Goal: Task Accomplishment & Management: Complete application form

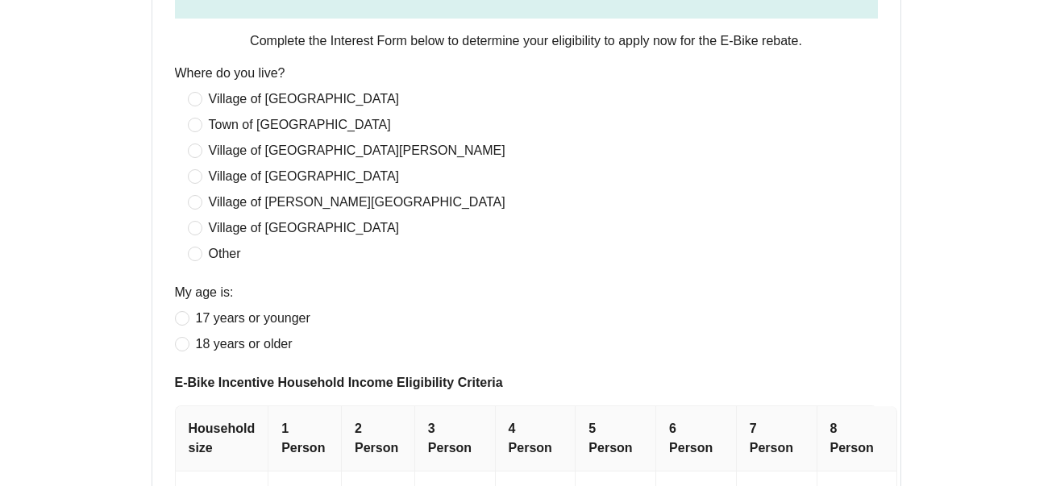
scroll to position [551, 0]
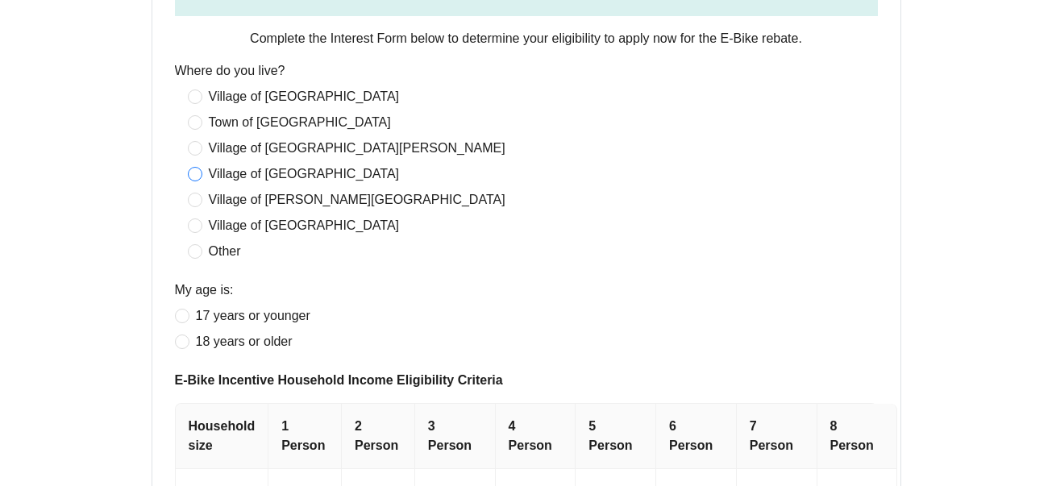
click at [287, 173] on span "Village of [GEOGRAPHIC_DATA]" at bounding box center [304, 173] width 204 height 19
click at [267, 338] on span "18 years or older" at bounding box center [244, 341] width 110 height 19
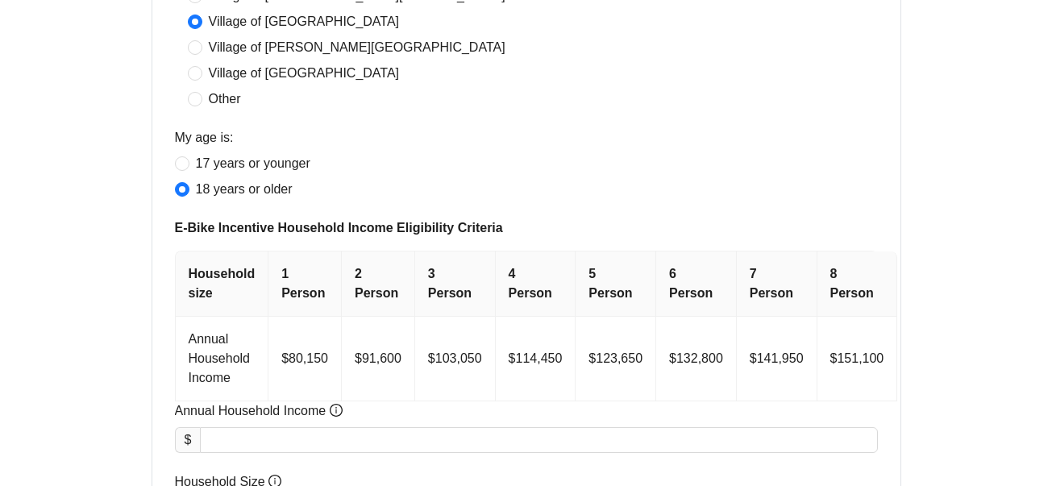
scroll to position [705, 0]
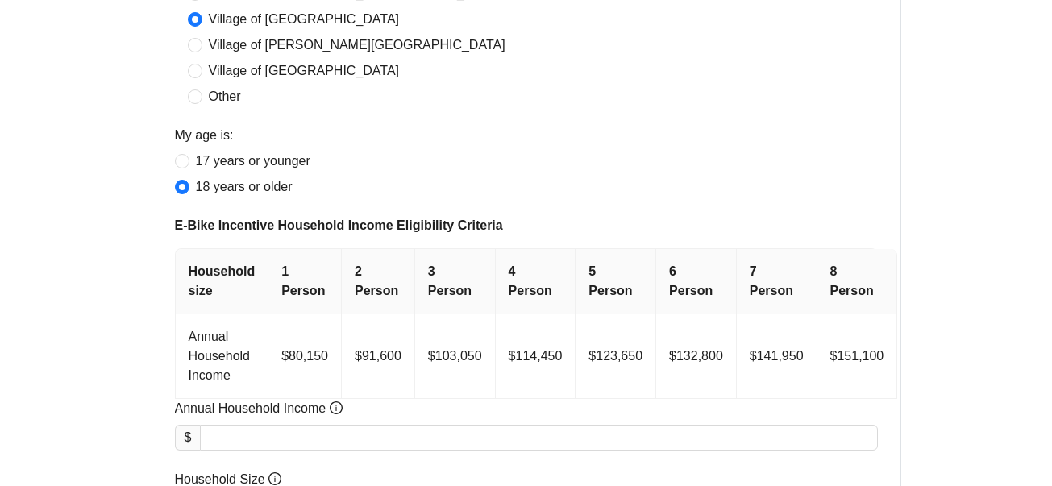
click at [363, 307] on th "2 Person" at bounding box center [378, 281] width 73 height 65
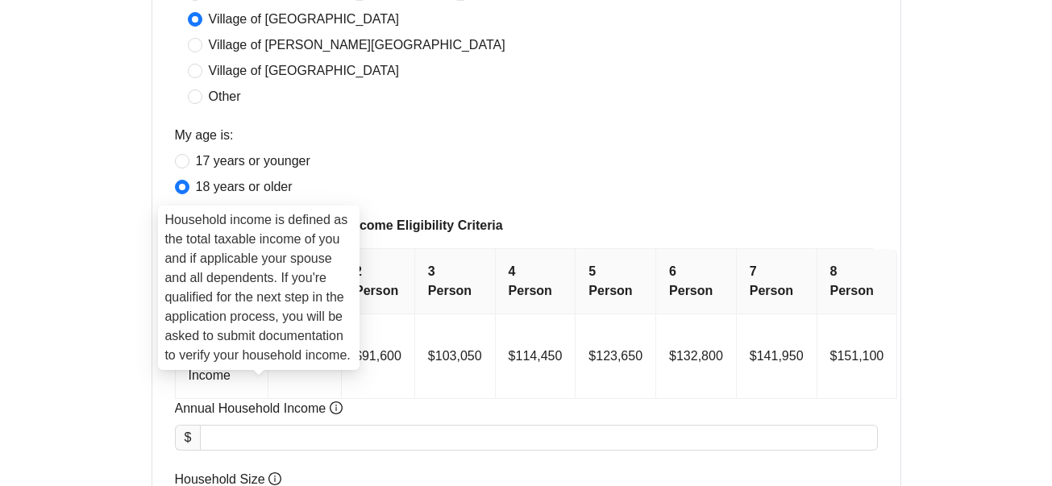
click at [336, 406] on icon "info-circle" at bounding box center [336, 407] width 13 height 13
click at [336, 426] on input "Annual Household Income" at bounding box center [539, 438] width 676 height 24
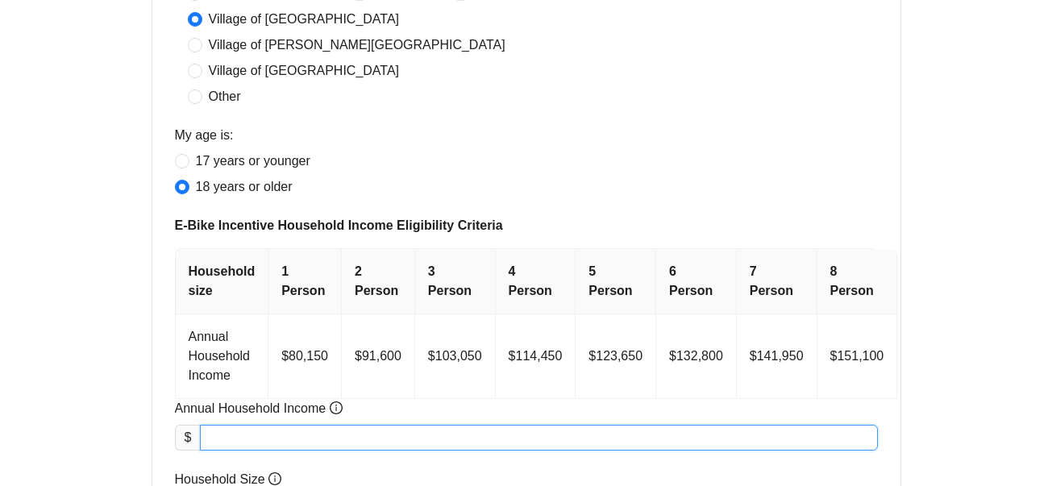
click at [335, 437] on input "Annual Household Income" at bounding box center [539, 438] width 676 height 24
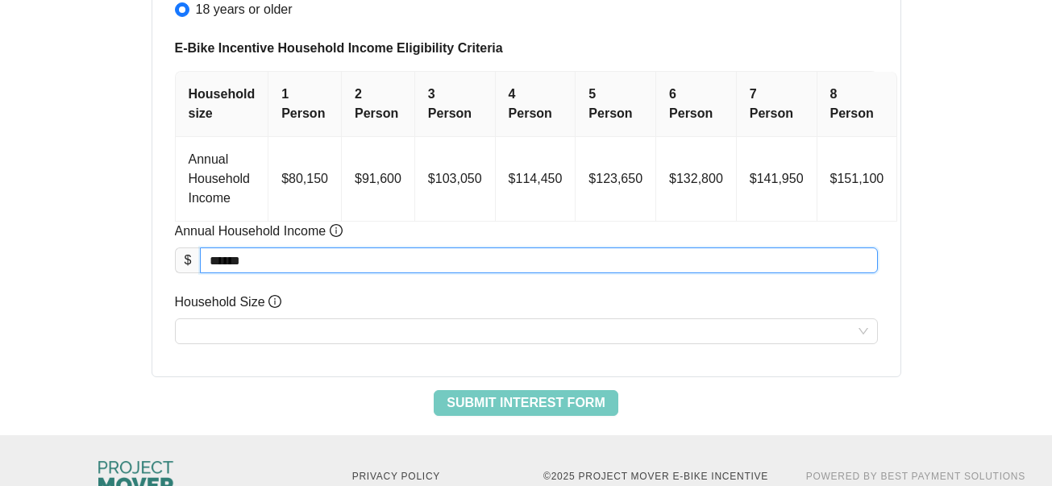
scroll to position [929, 0]
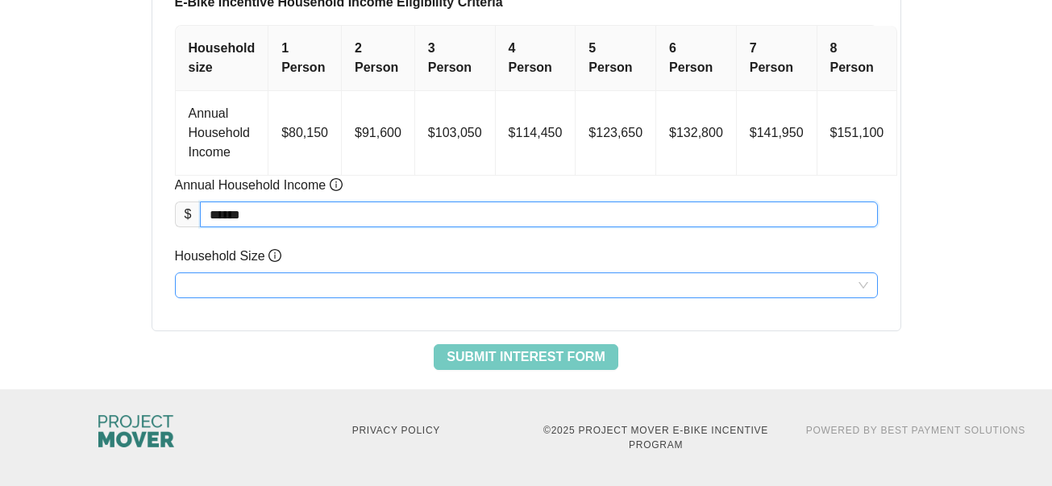
click at [306, 283] on input "Household Size" at bounding box center [527, 285] width 684 height 24
type input "********"
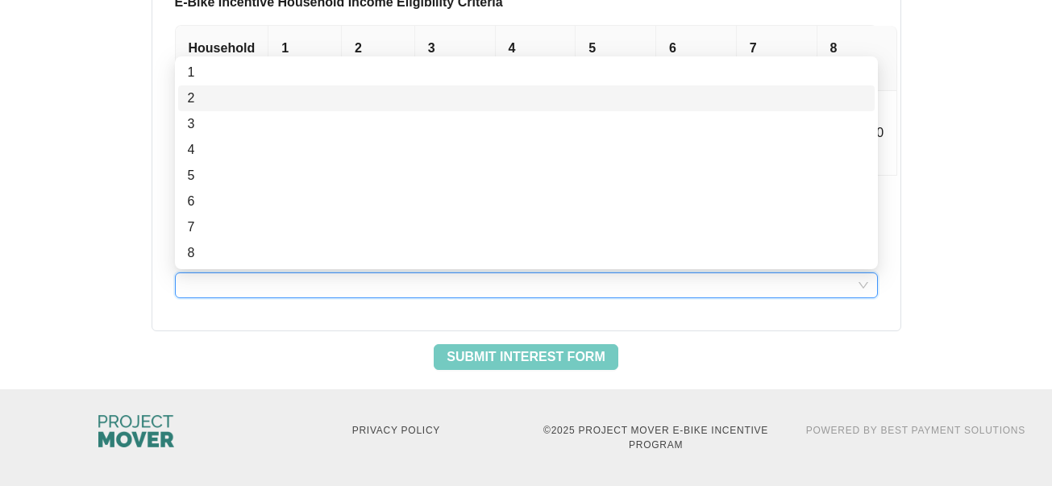
click at [190, 98] on div "2" at bounding box center [526, 98] width 677 height 19
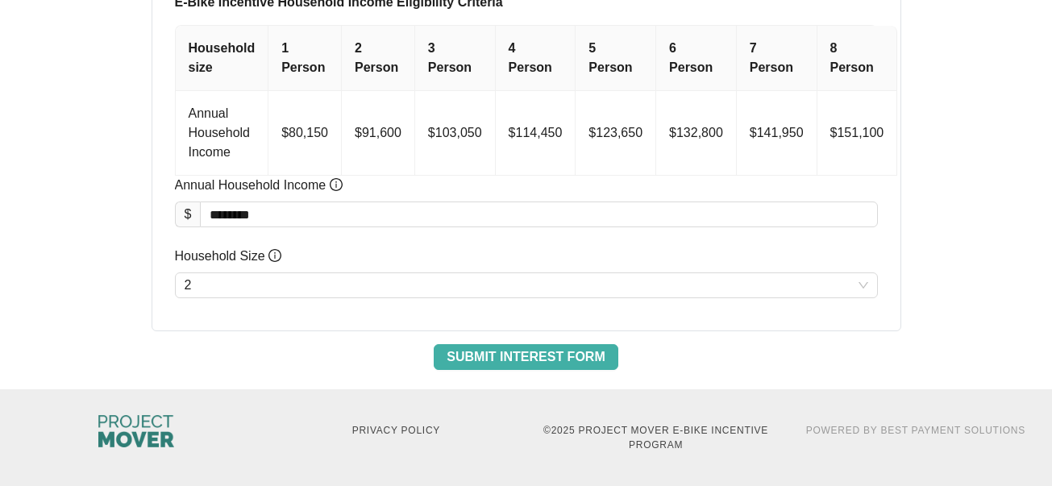
click at [525, 364] on span "Submit Interest Form" at bounding box center [526, 356] width 158 height 19
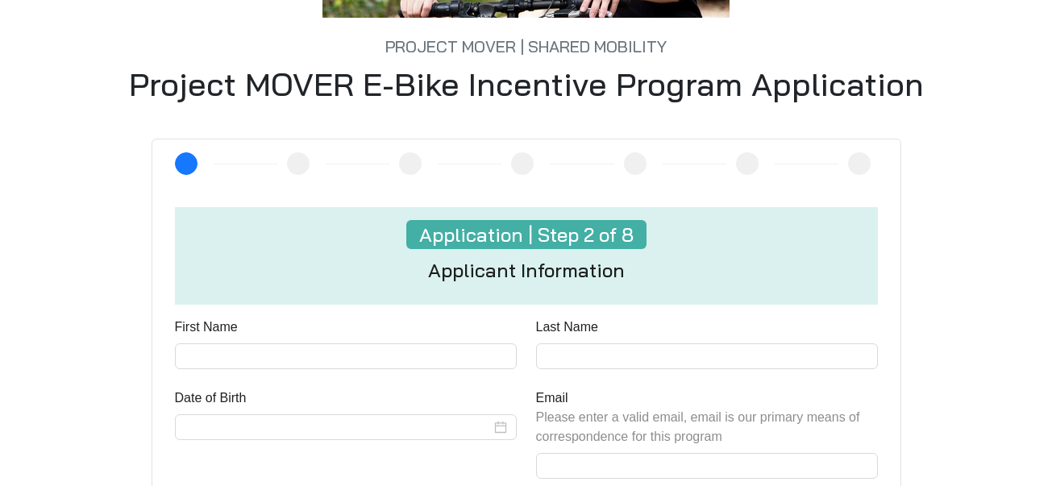
scroll to position [364, 0]
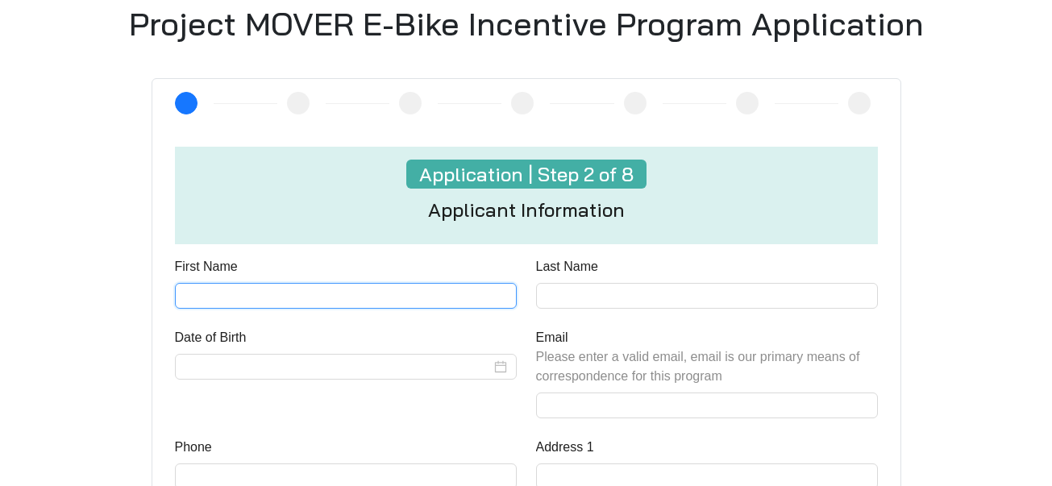
click at [349, 293] on input "First Name" at bounding box center [346, 296] width 342 height 26
type input "****"
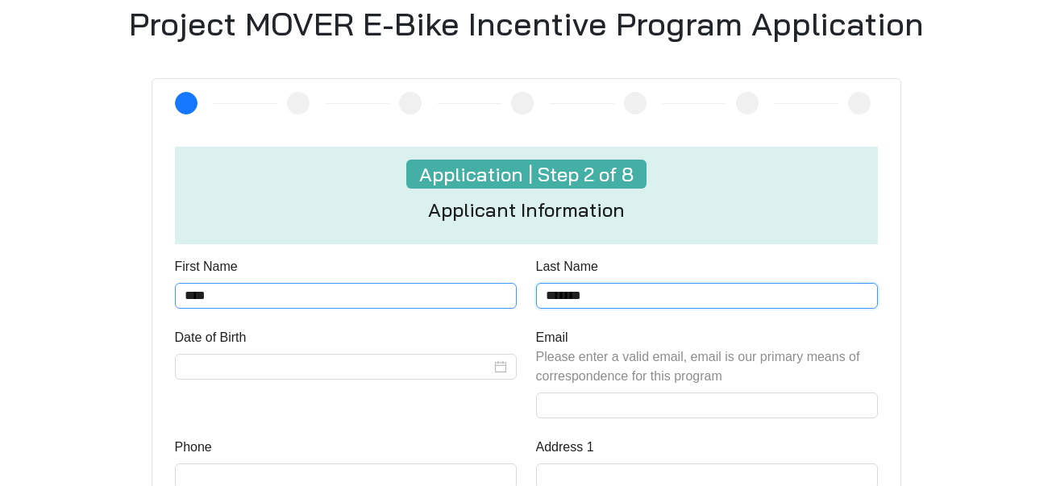
type input "*******"
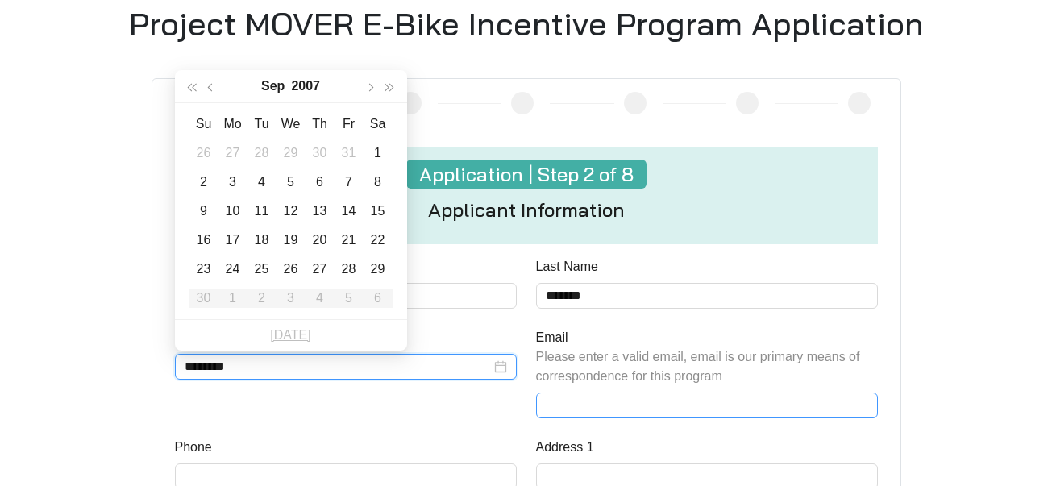
type input "********"
click at [597, 405] on input "Email Please enter a valid email, email is our primary means of correspondence …" at bounding box center [707, 406] width 342 height 26
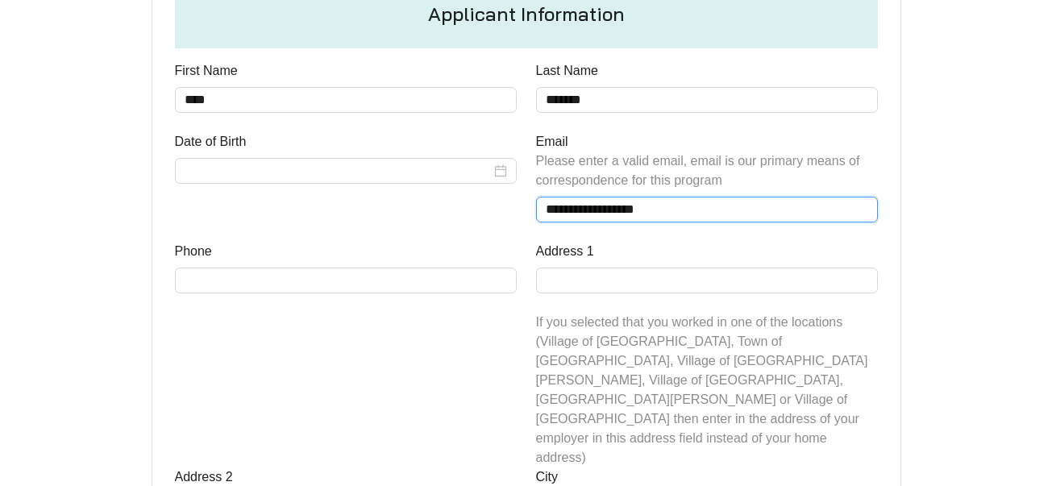
scroll to position [640, 0]
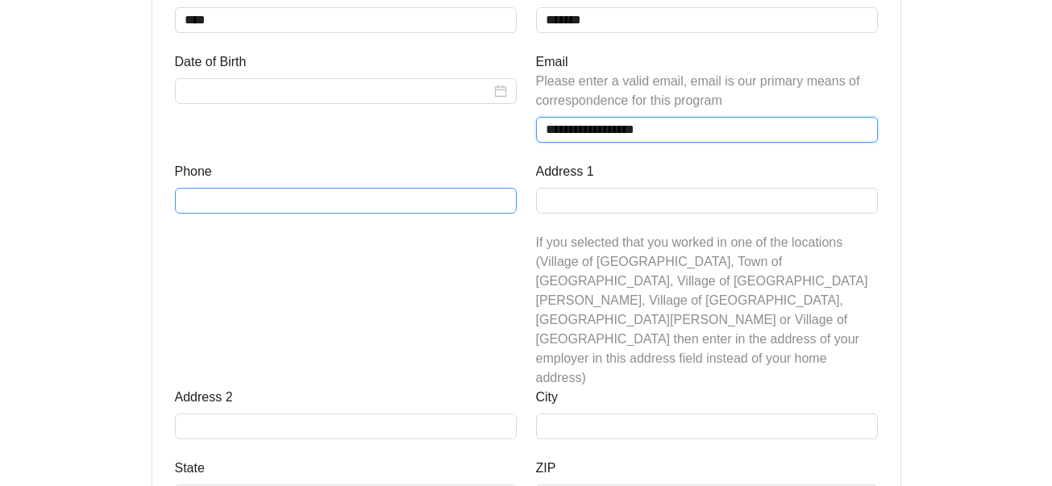
type input "**********"
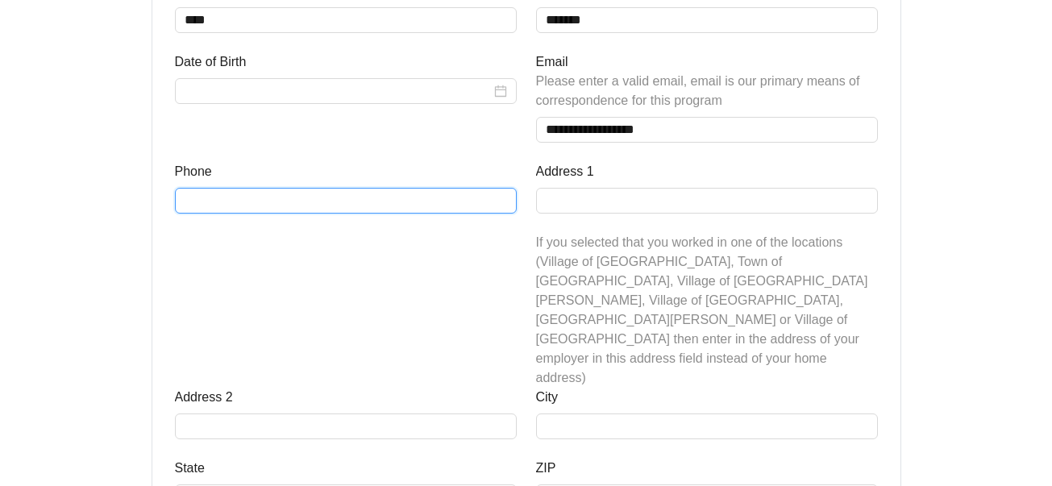
click at [290, 200] on input "Phone" at bounding box center [346, 201] width 342 height 26
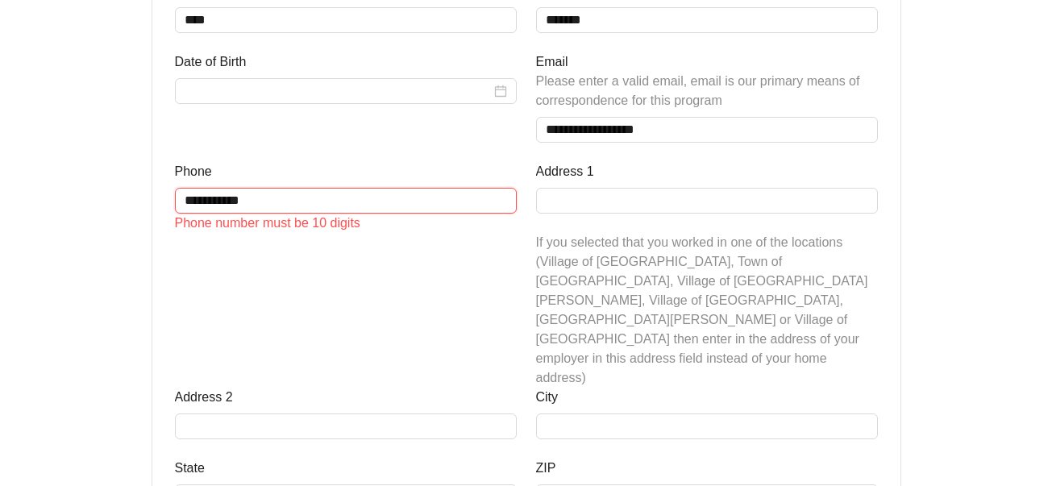
click at [206, 204] on input "**********" at bounding box center [346, 201] width 342 height 26
click at [236, 201] on input "**********" at bounding box center [346, 201] width 342 height 26
click at [214, 198] on input "**********" at bounding box center [346, 201] width 342 height 26
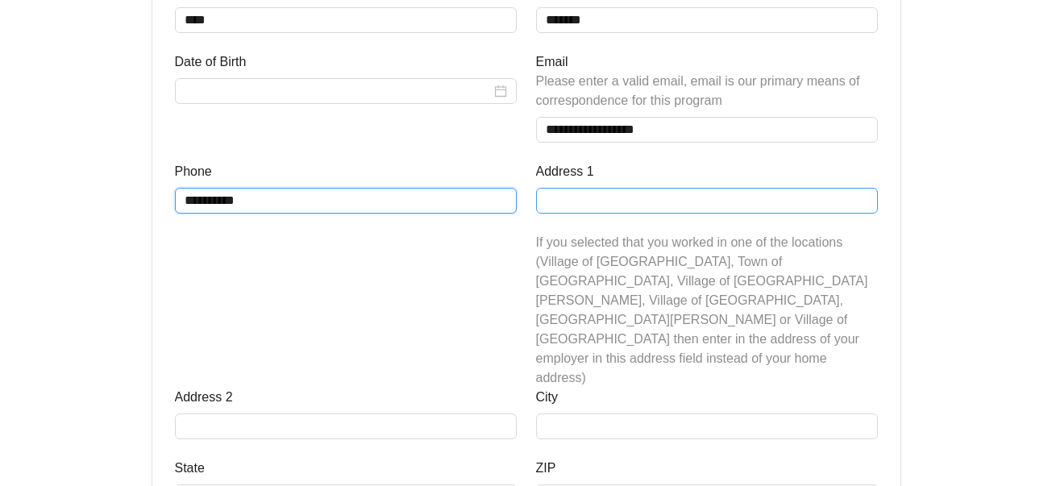
type input "**********"
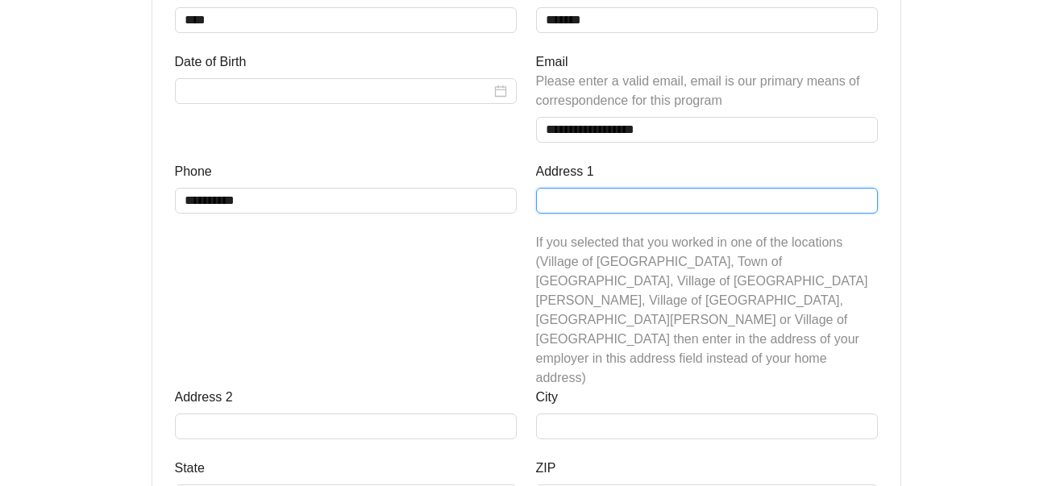
click at [558, 205] on input "Address 1" at bounding box center [707, 201] width 342 height 26
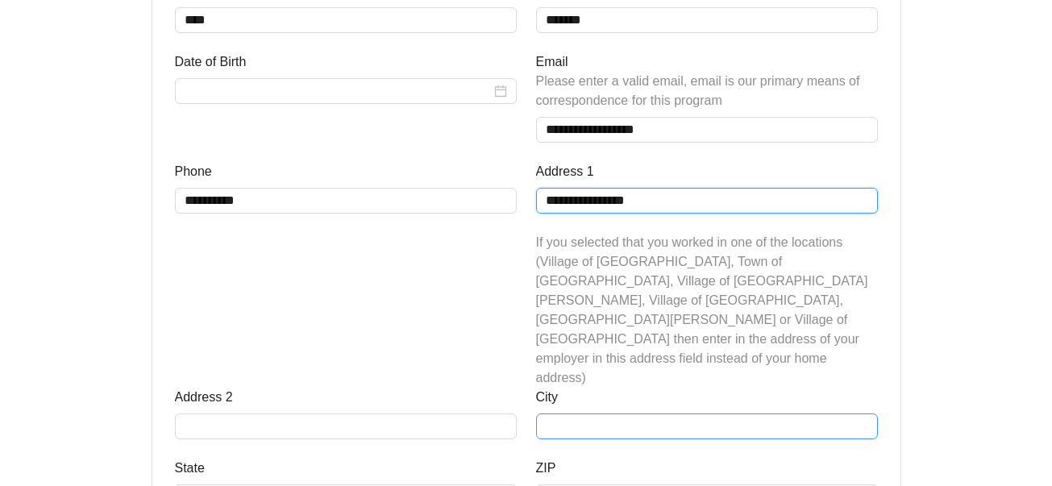
type input "**********"
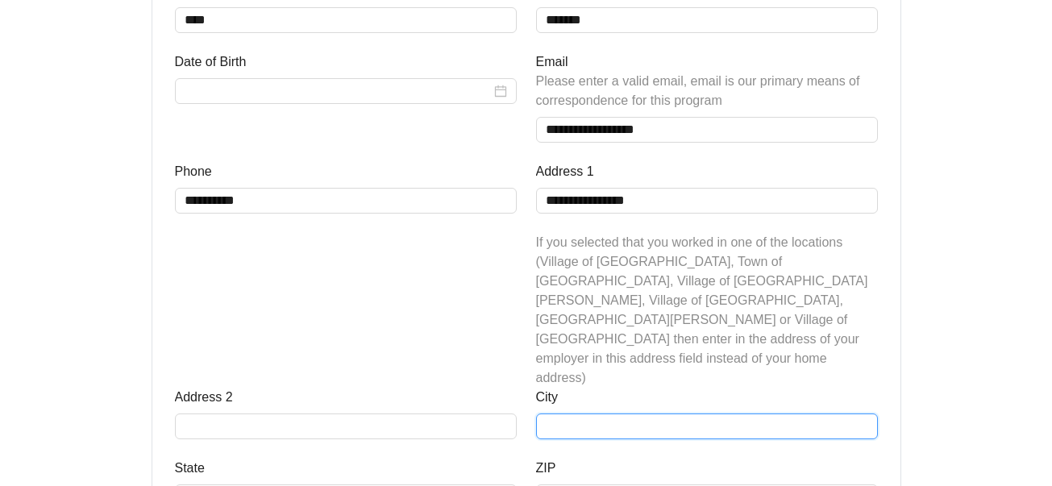
click at [597, 414] on input "City" at bounding box center [707, 427] width 342 height 26
type input "*********"
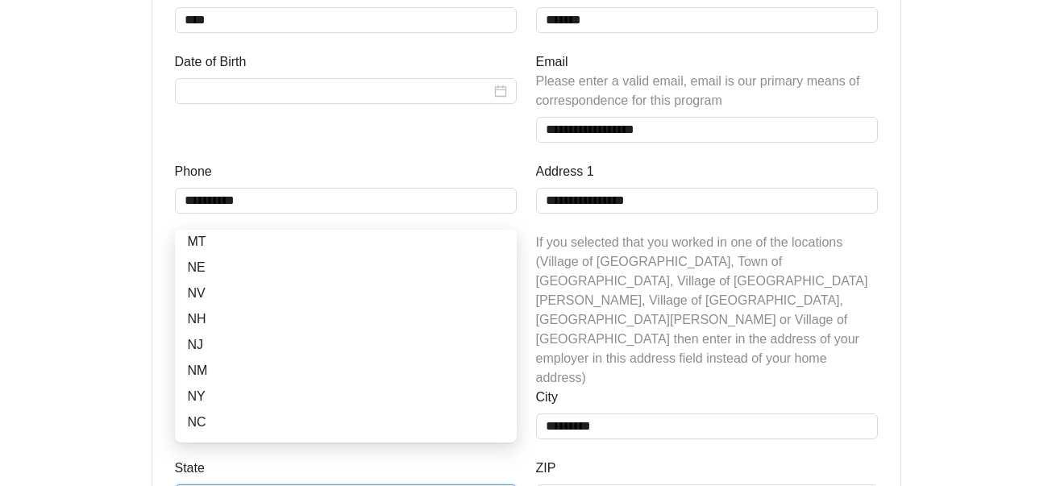
scroll to position [684, 0]
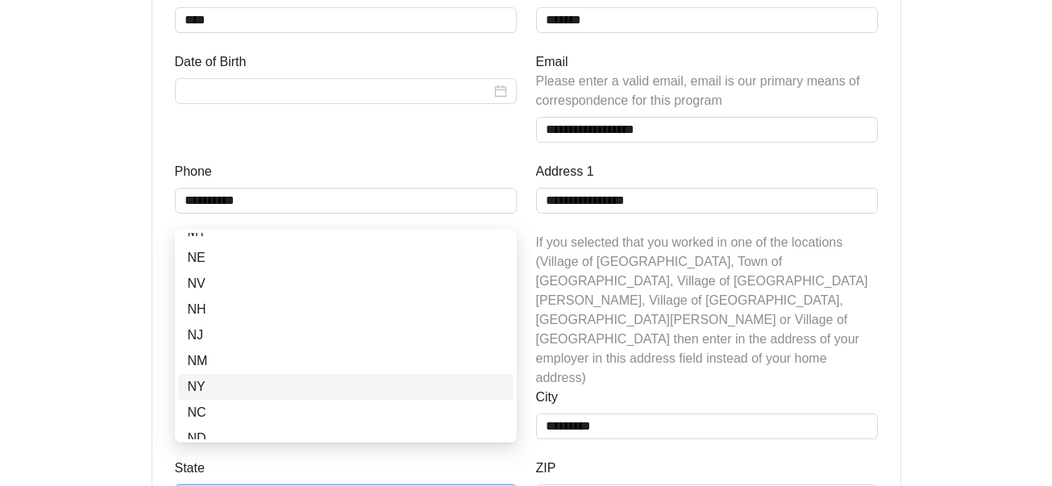
click at [210, 390] on div "NY" at bounding box center [346, 386] width 316 height 19
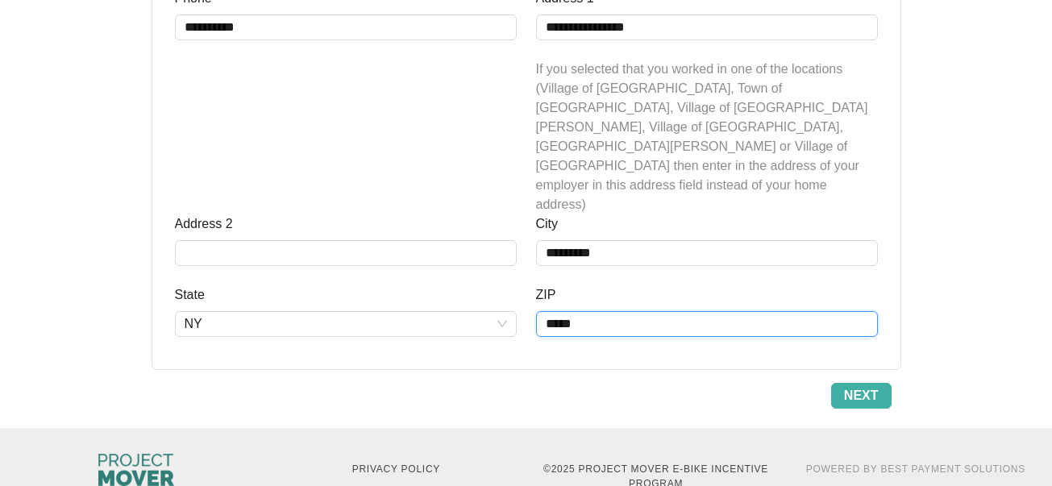
type input "*****"
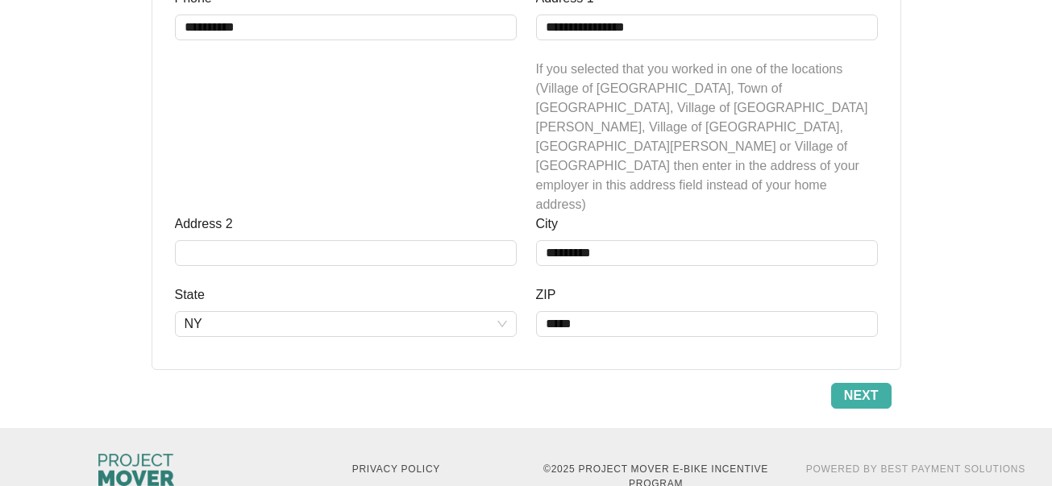
click at [858, 386] on span "Next" at bounding box center [861, 395] width 35 height 19
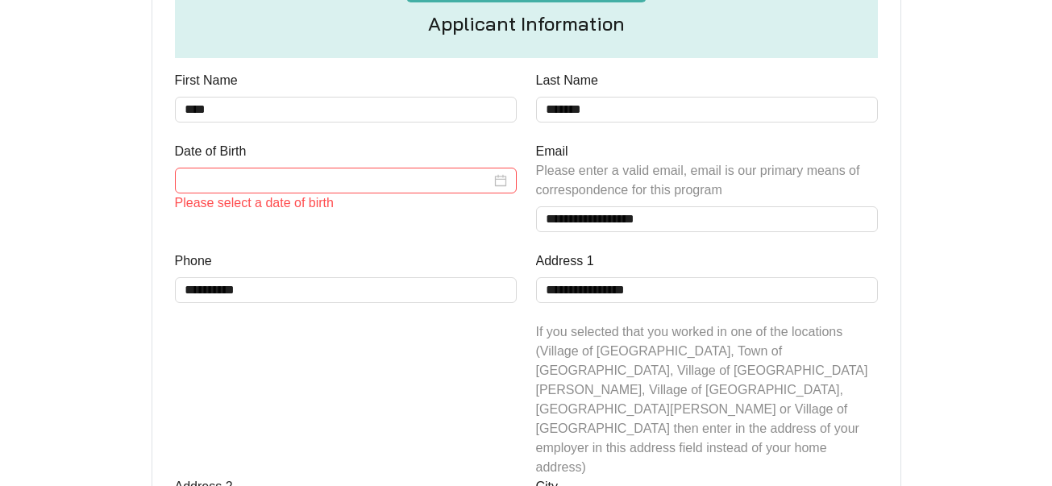
scroll to position [488, 0]
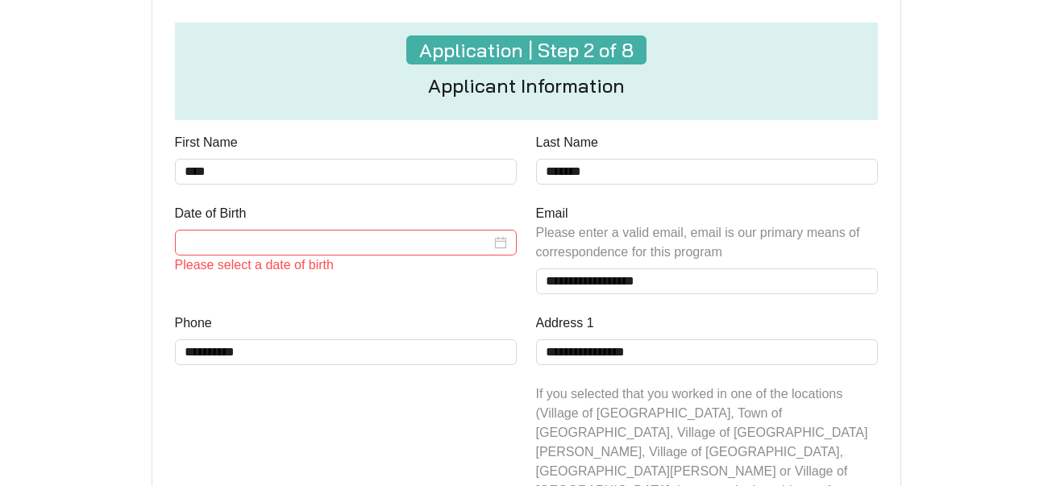
click at [347, 239] on input "Date of Birth" at bounding box center [338, 242] width 306 height 19
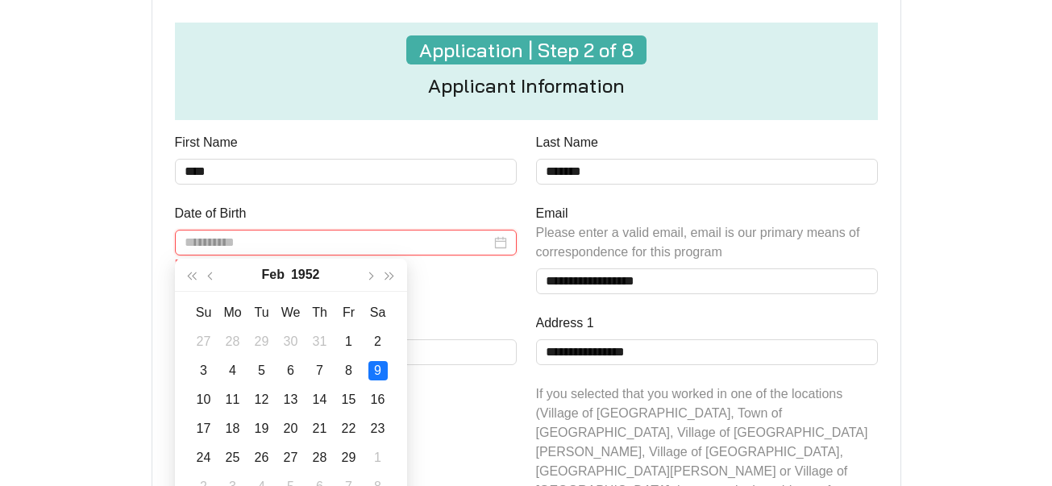
click at [381, 368] on div "9" at bounding box center [377, 370] width 19 height 19
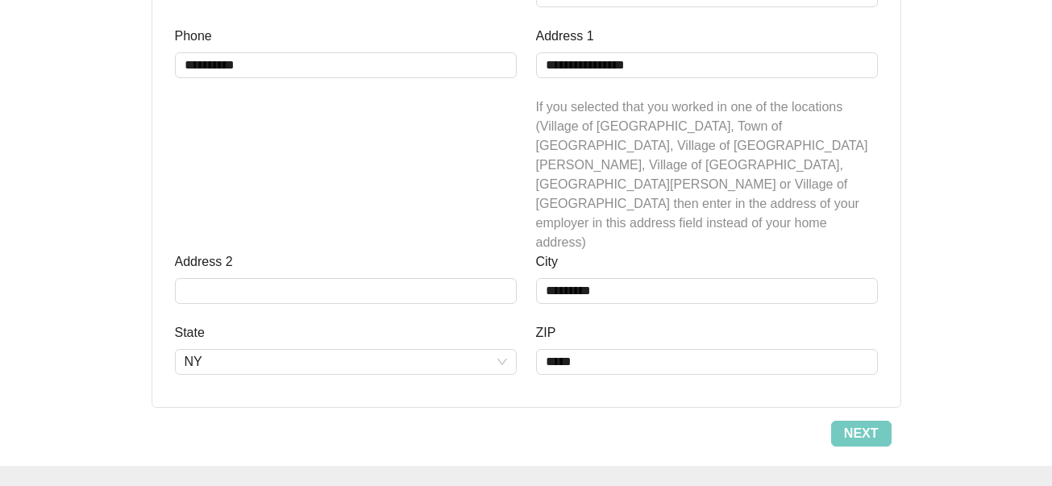
scroll to position [813, 0]
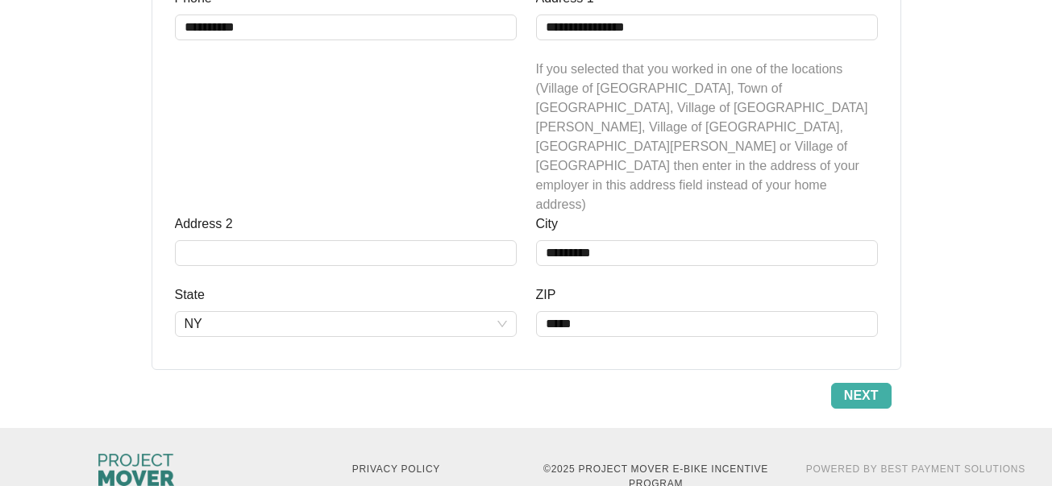
type input "**********"
click at [868, 386] on span "Next" at bounding box center [861, 395] width 35 height 19
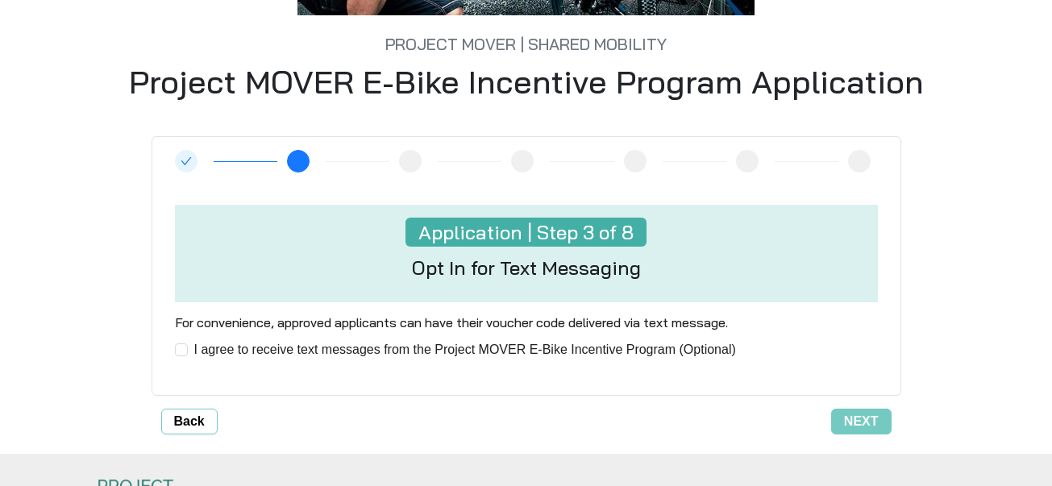
scroll to position [371, 0]
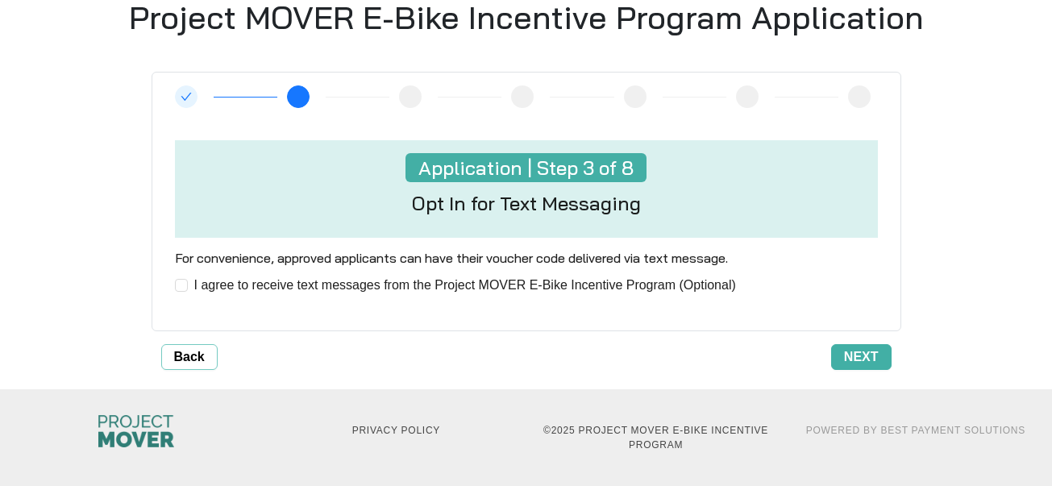
click at [856, 352] on span "Next" at bounding box center [861, 356] width 35 height 19
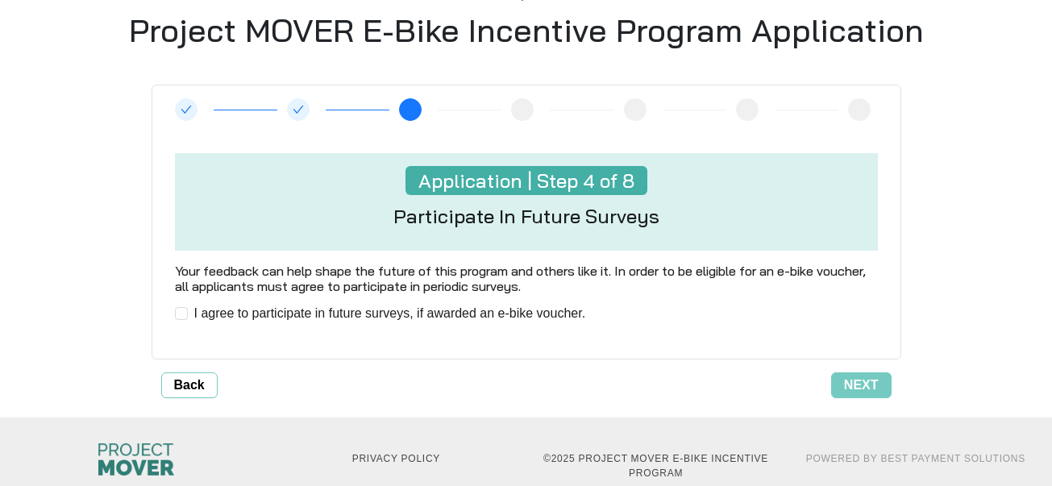
scroll to position [386, 0]
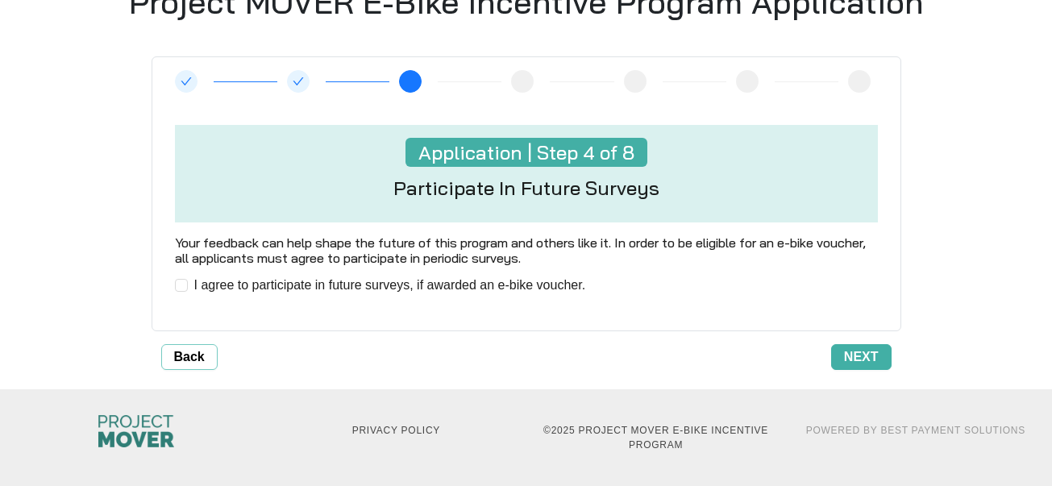
click at [858, 352] on span "Next" at bounding box center [861, 356] width 35 height 19
click at [867, 352] on span "Next" at bounding box center [861, 356] width 35 height 19
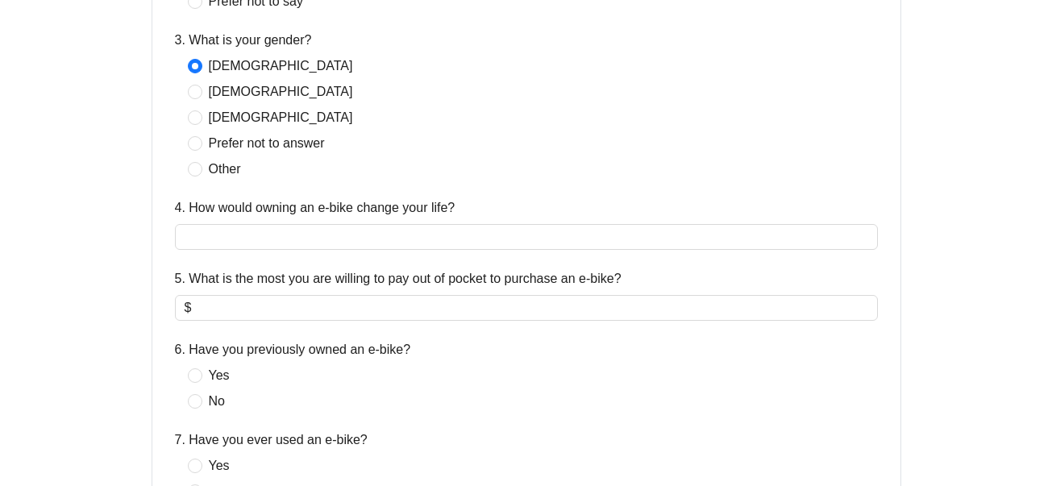
scroll to position [822, 0]
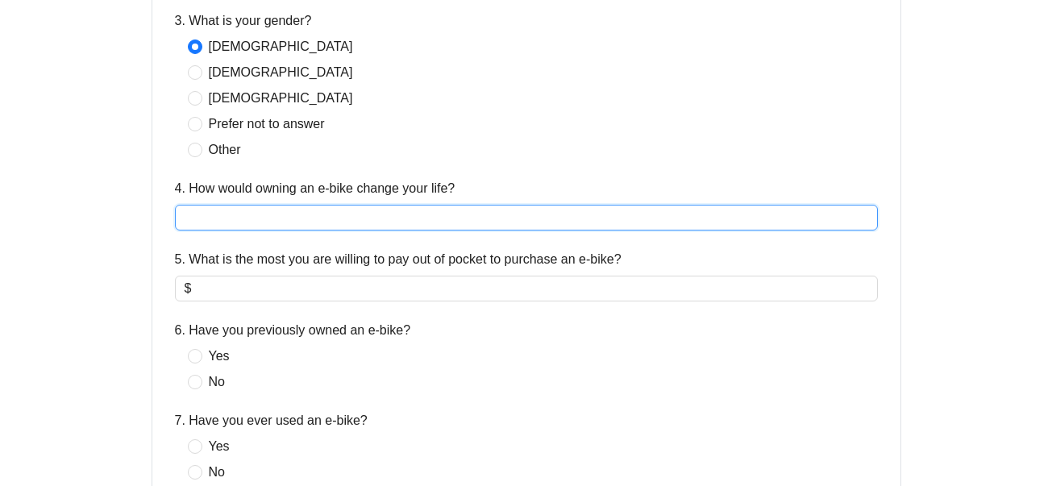
click at [525, 217] on input "4. How would owning an e-bike change your life?" at bounding box center [526, 218] width 703 height 26
click at [184, 219] on input "**********" at bounding box center [526, 218] width 703 height 26
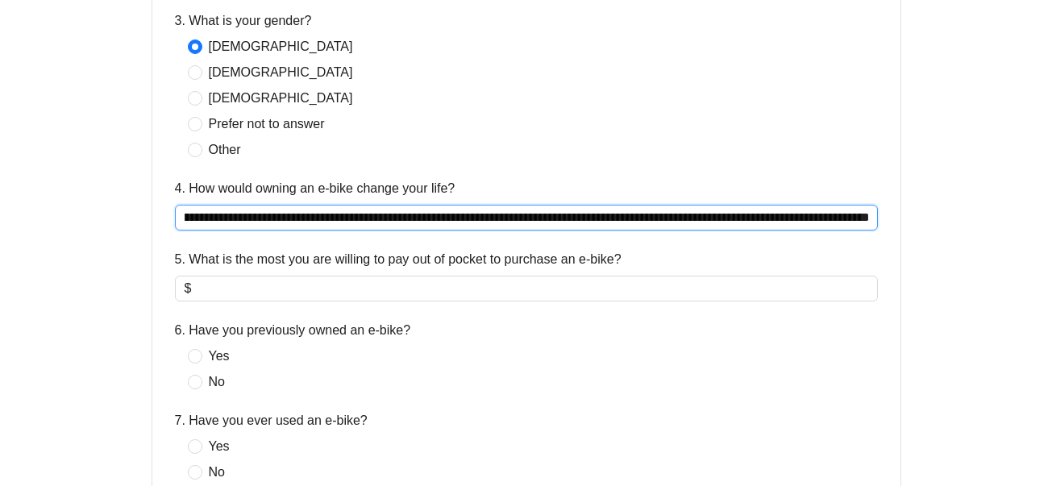
scroll to position [0, 799]
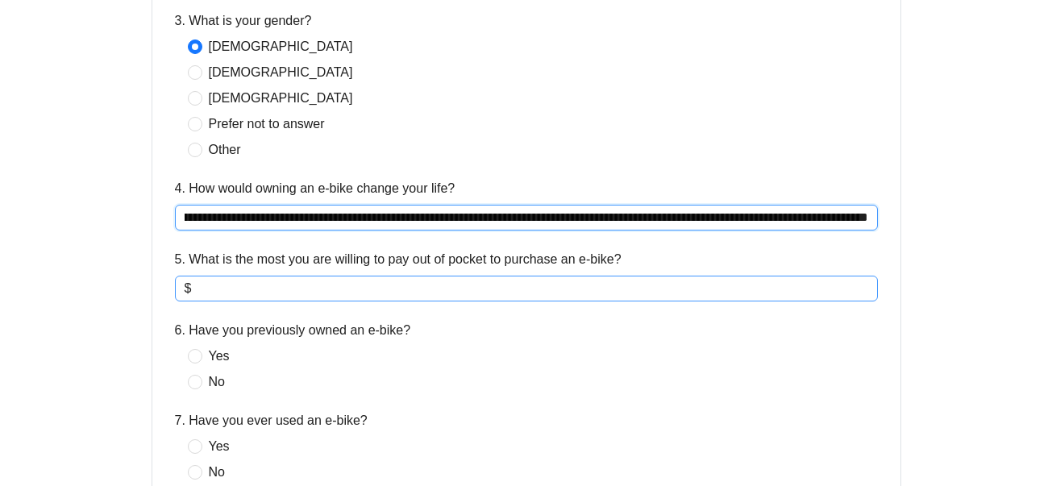
type input "**********"
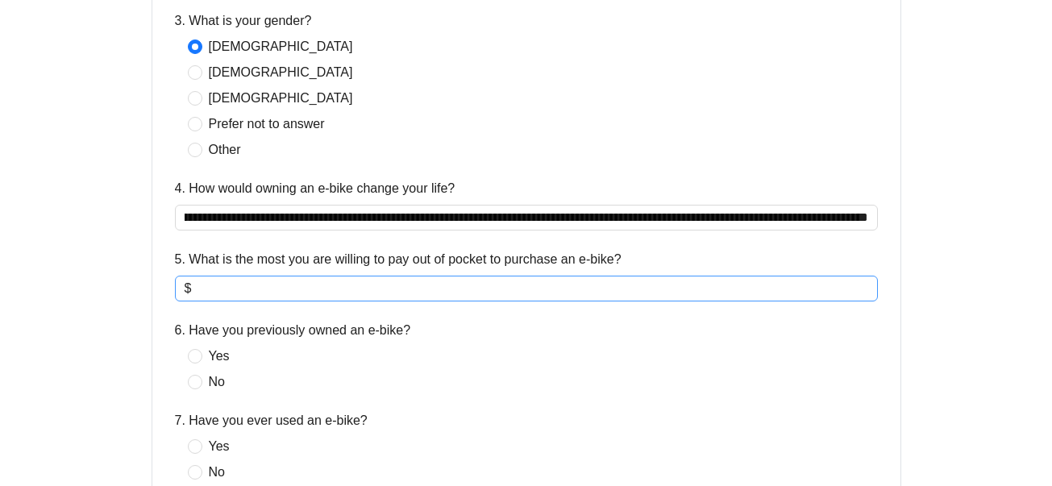
click at [305, 289] on input "5. What is the most you are willing to pay out of pocket to purchase an e-bike?" at bounding box center [530, 288] width 673 height 19
type input "***"
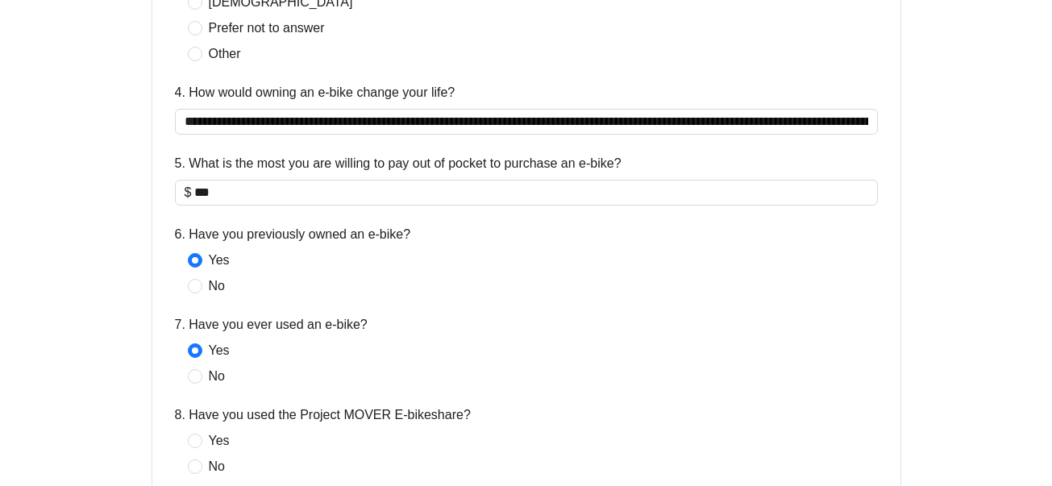
scroll to position [899, 0]
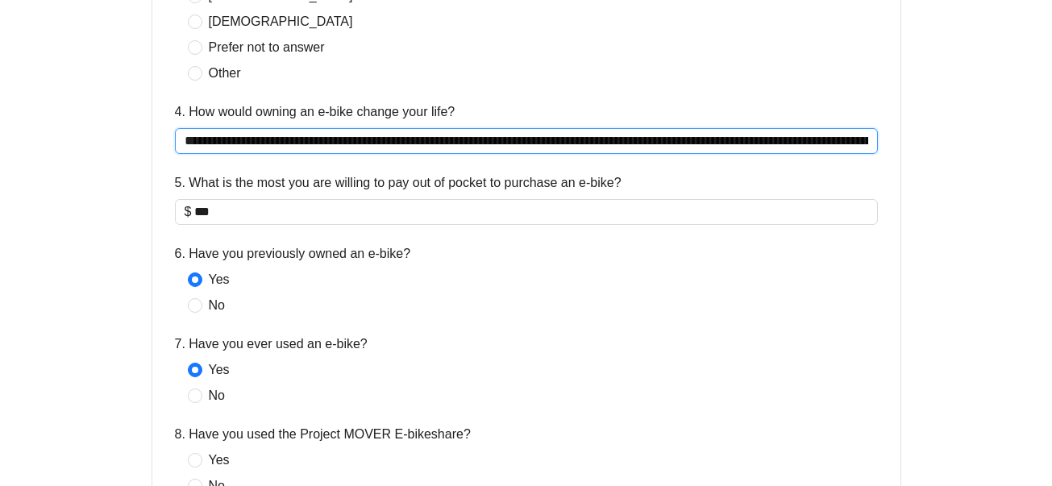
click at [630, 137] on input "**********" at bounding box center [526, 141] width 703 height 26
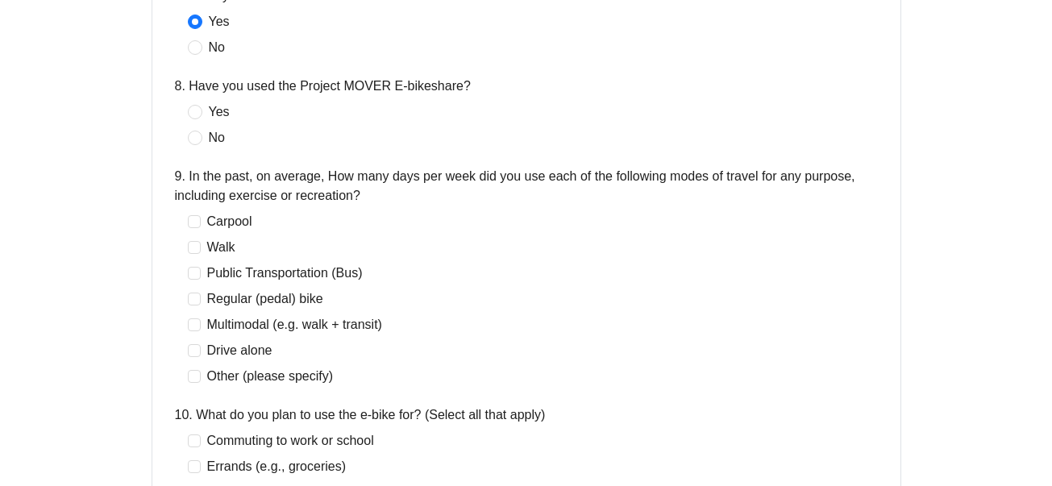
scroll to position [1251, 0]
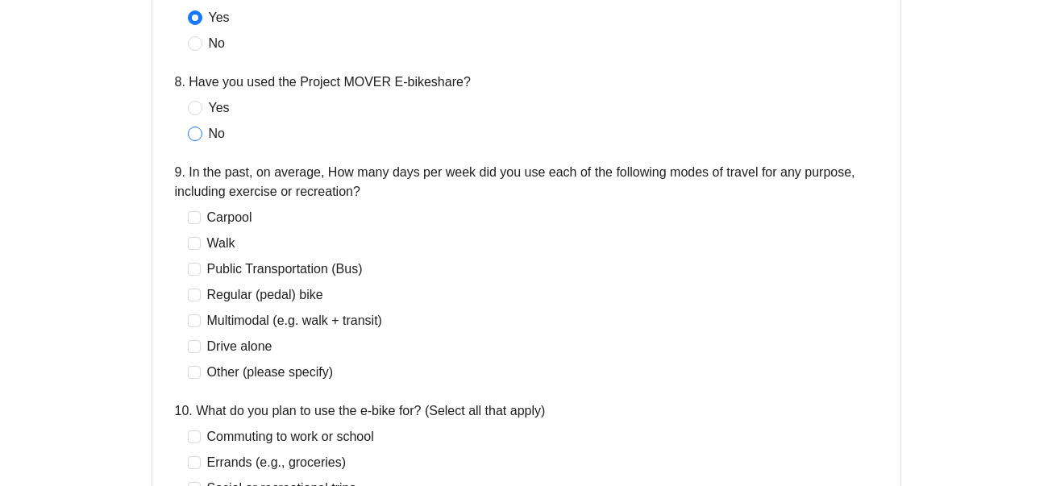
type input "**********"
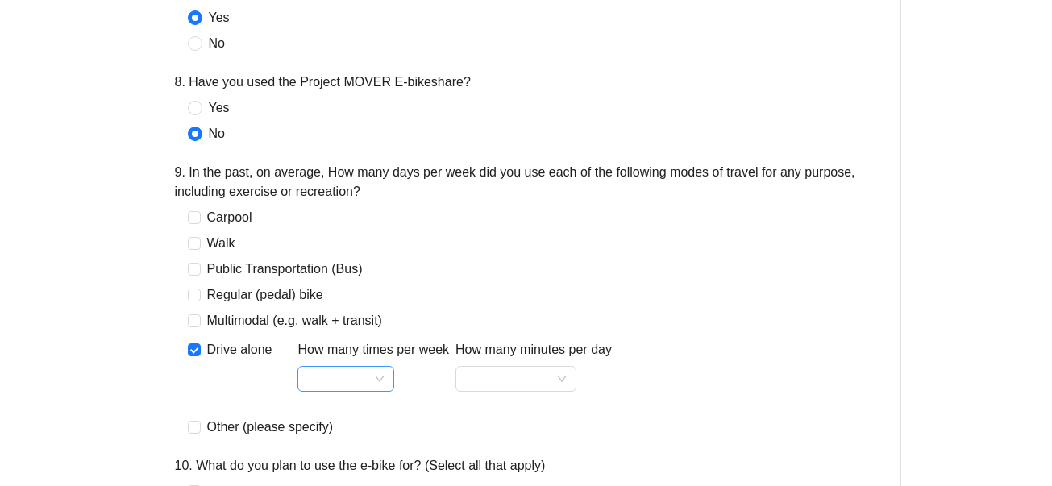
click at [376, 379] on input "How many times per week" at bounding box center [345, 379] width 77 height 24
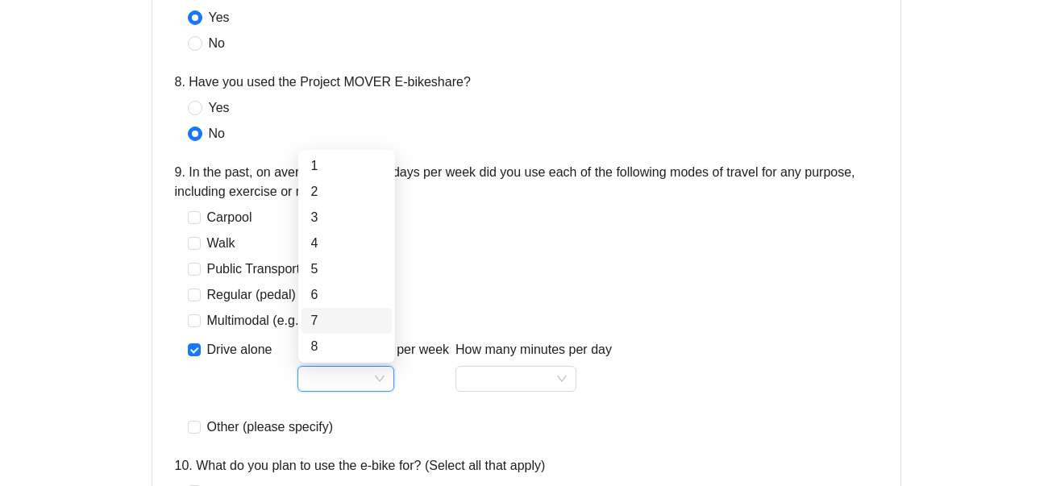
click at [347, 318] on div "7" at bounding box center [346, 320] width 71 height 19
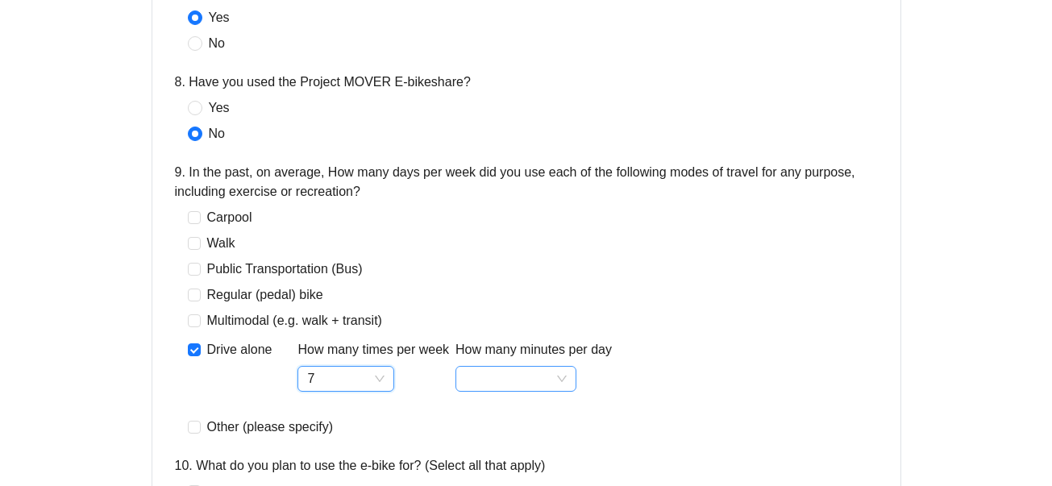
click at [567, 378] on input "How many minutes per day" at bounding box center [516, 379] width 102 height 24
click at [534, 350] on div "60+" at bounding box center [518, 346] width 95 height 19
click at [376, 376] on span "7" at bounding box center [345, 379] width 77 height 24
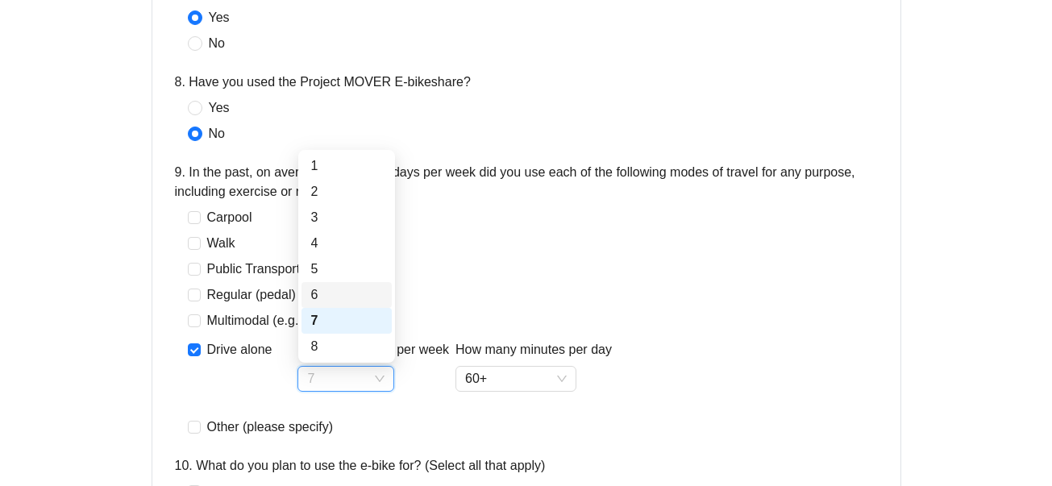
click at [348, 289] on div "6" at bounding box center [346, 294] width 71 height 19
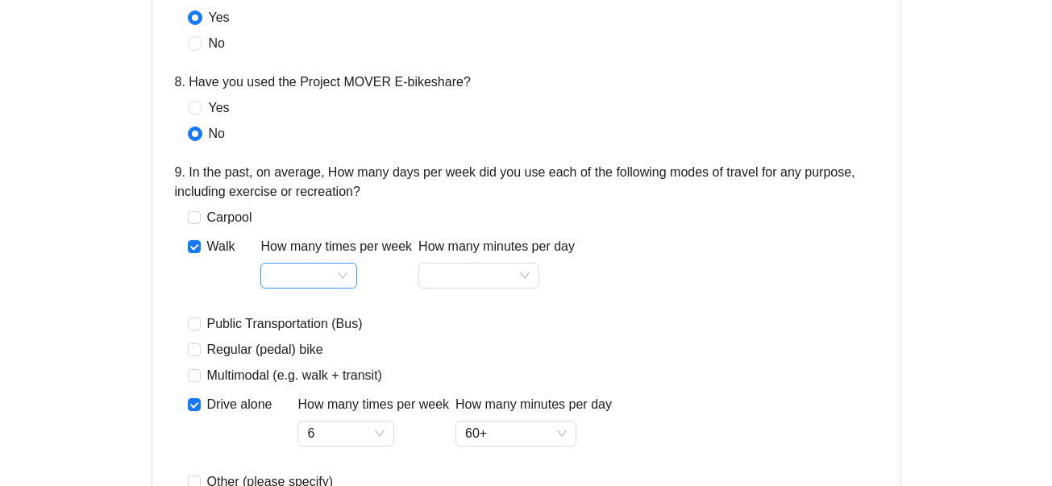
click at [344, 268] on input "How many times per week" at bounding box center [308, 276] width 77 height 24
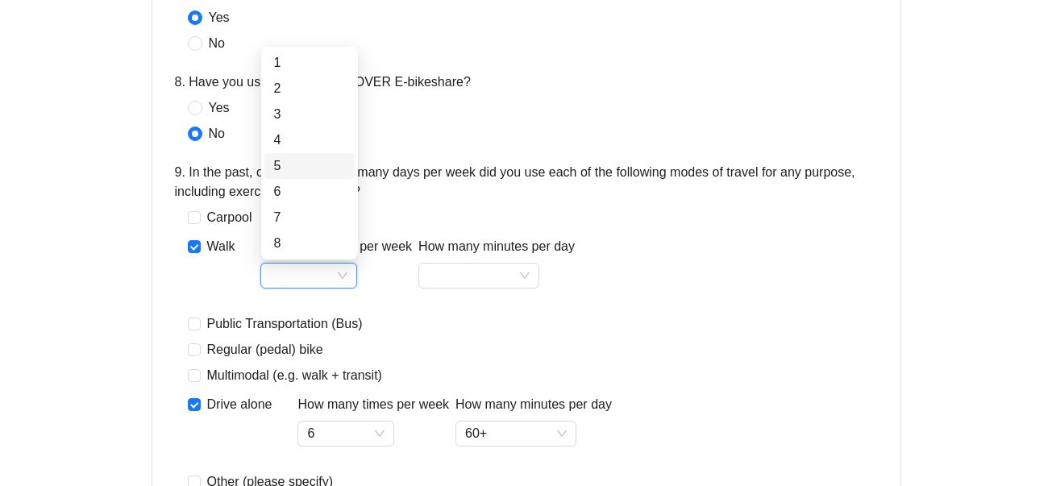
click at [305, 167] on div "5" at bounding box center [309, 165] width 71 height 19
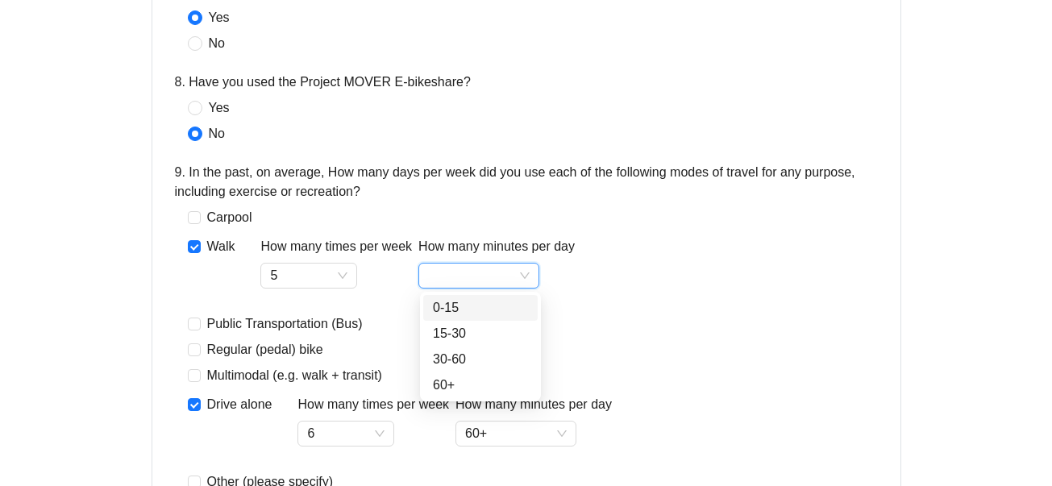
click at [524, 272] on input "How many minutes per day" at bounding box center [479, 276] width 102 height 24
click at [492, 335] on div "15-30" at bounding box center [480, 333] width 95 height 19
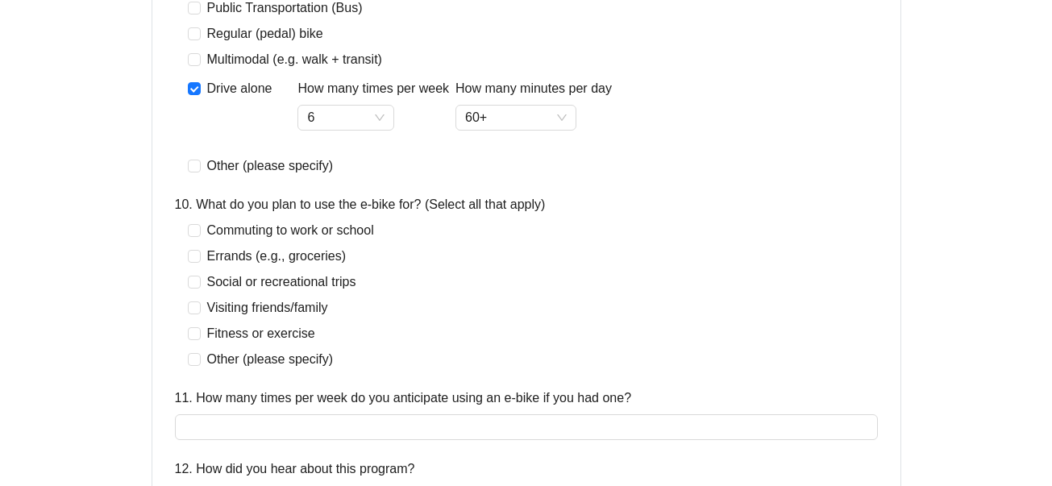
scroll to position [1596, 0]
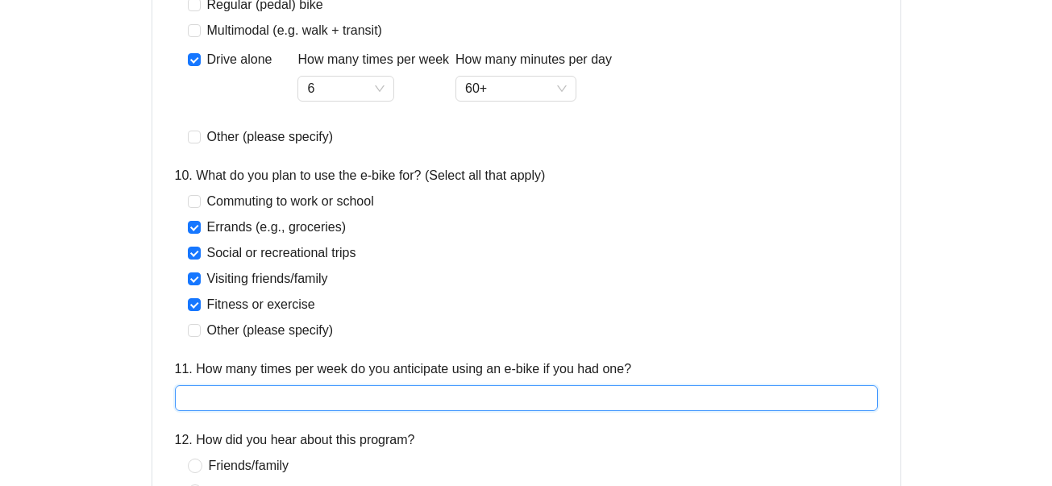
click at [443, 409] on input "11. How many times per week do you anticipate using an e-bike if you had one?" at bounding box center [526, 398] width 703 height 26
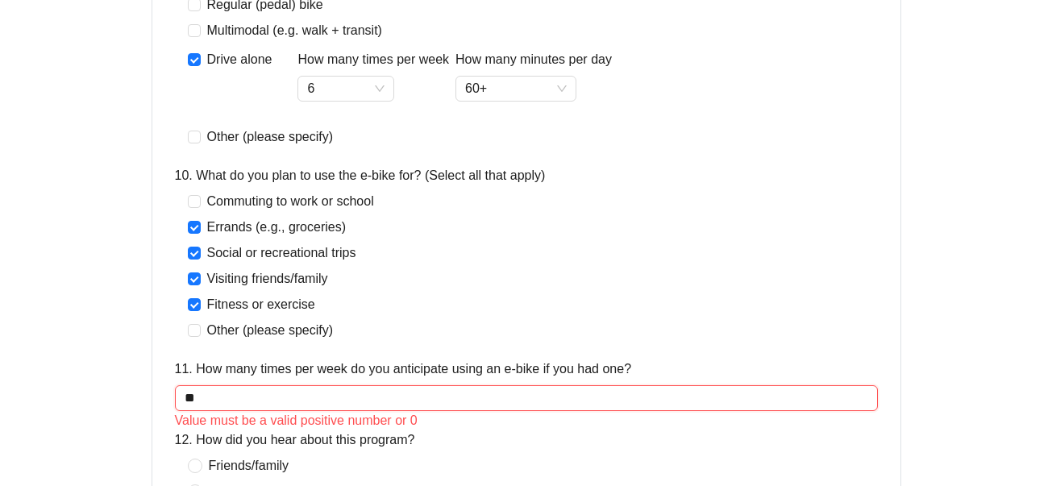
type input "*"
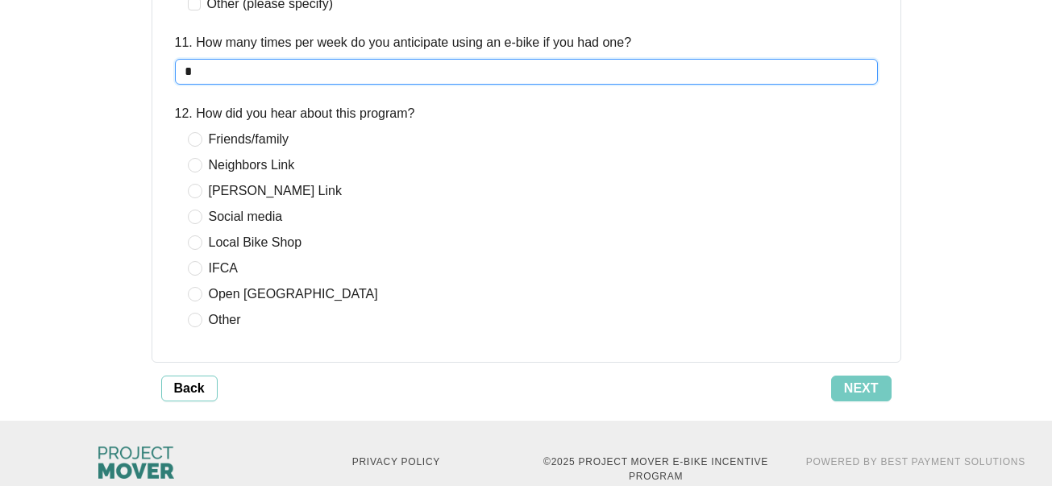
scroll to position [1927, 0]
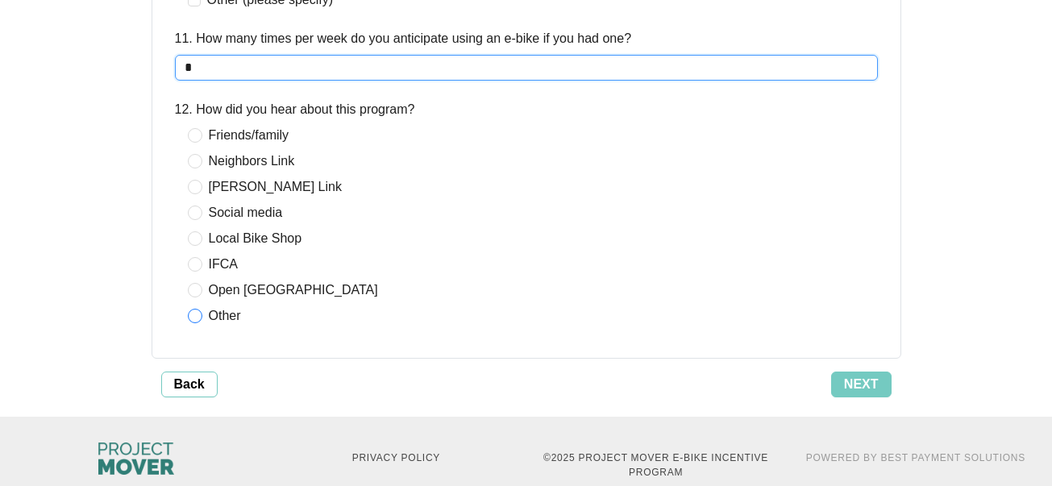
type input "*"
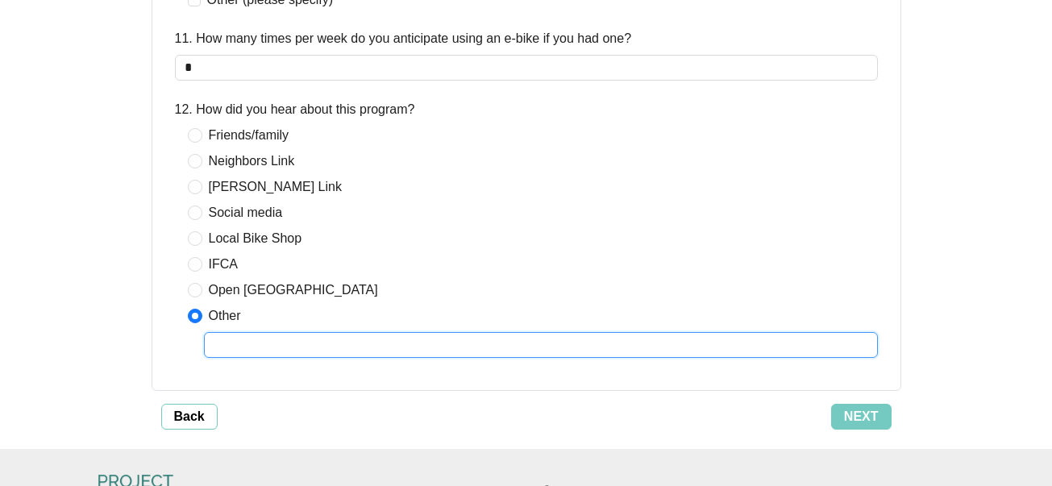
click at [245, 352] on input "text" at bounding box center [541, 345] width 674 height 26
type input "**********"
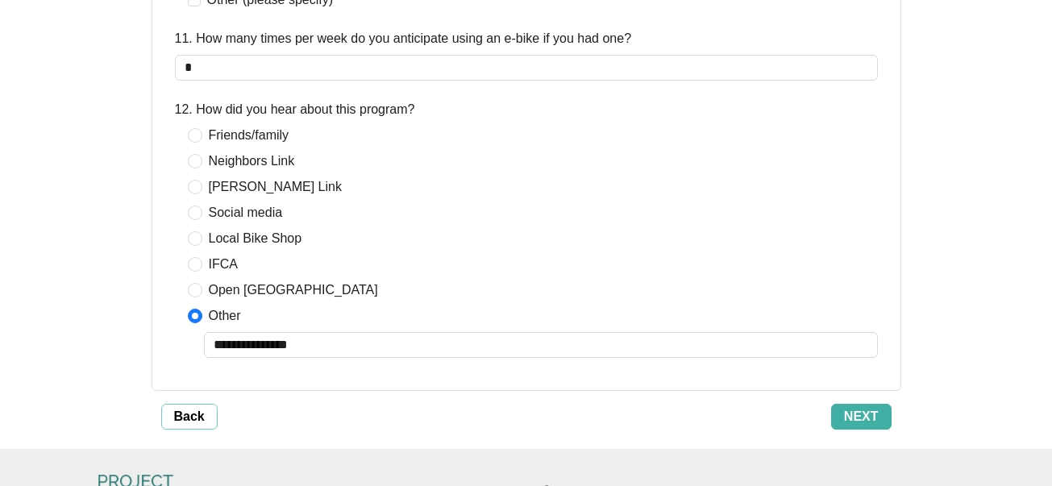
click at [844, 413] on span "Next" at bounding box center [861, 416] width 35 height 19
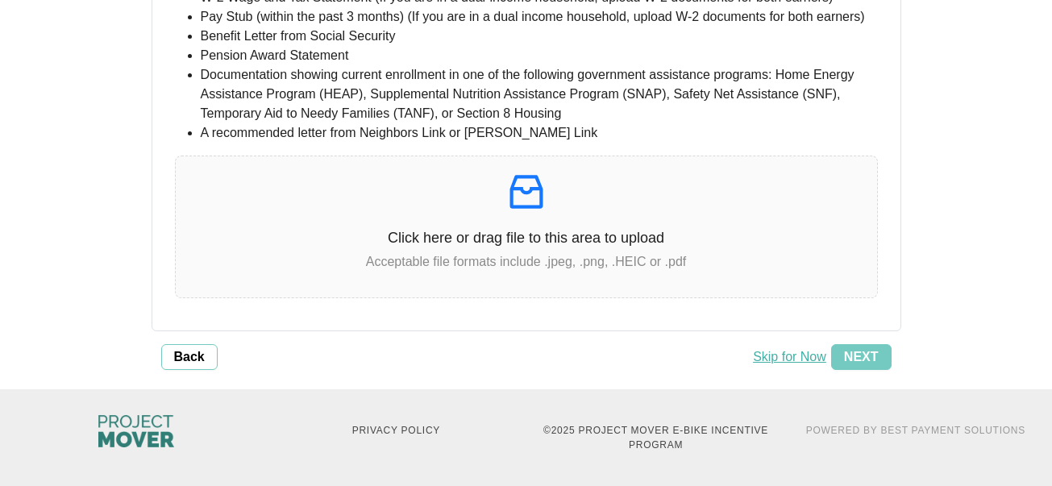
scroll to position [505, 0]
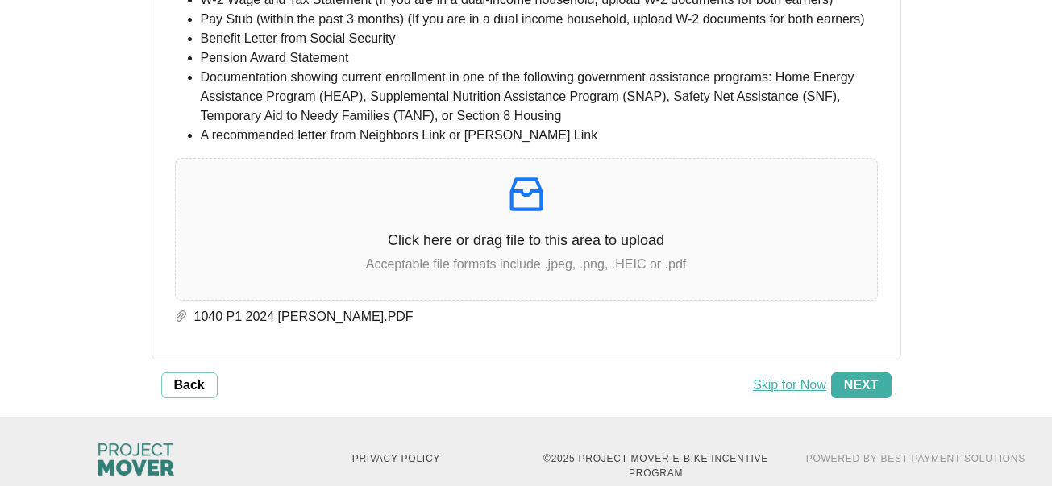
click at [866, 395] on span "Next" at bounding box center [861, 385] width 35 height 19
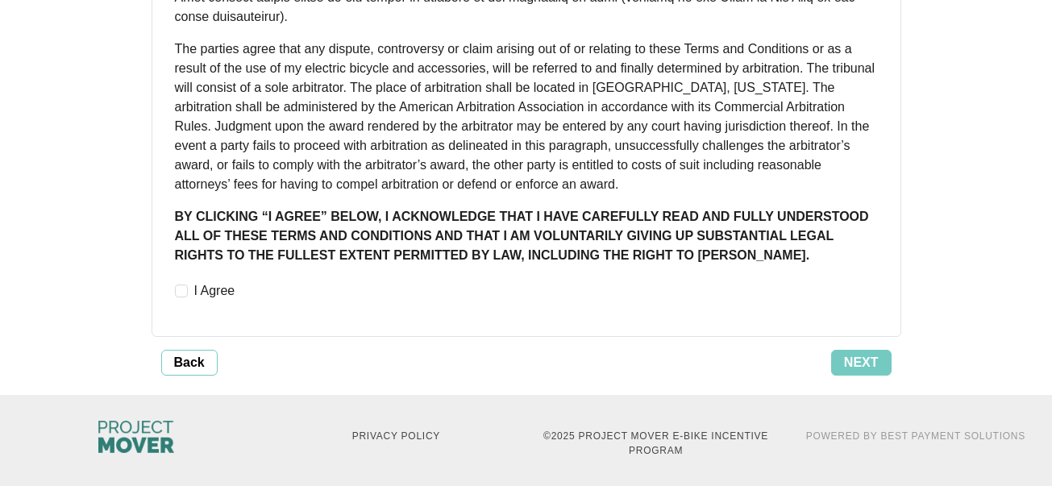
scroll to position [1512, 0]
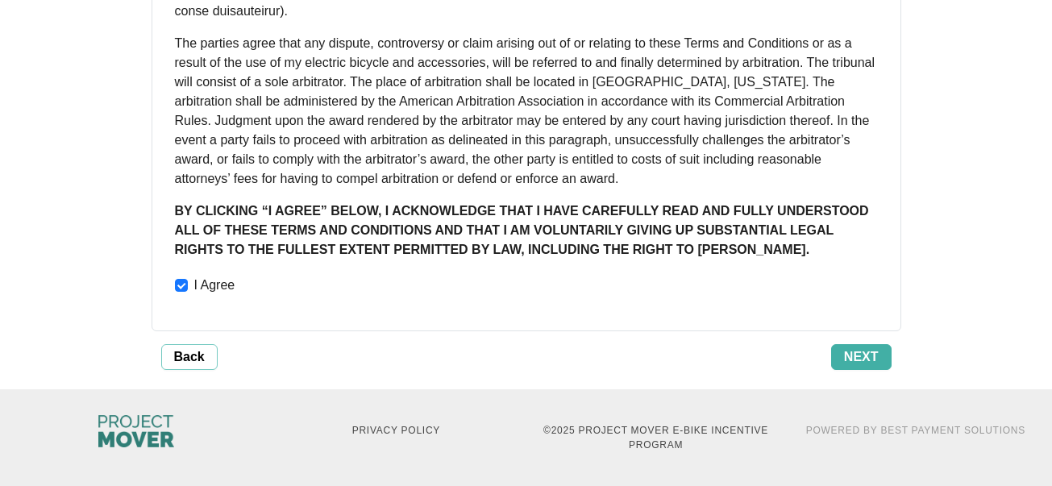
click at [868, 358] on span "Next" at bounding box center [861, 356] width 35 height 19
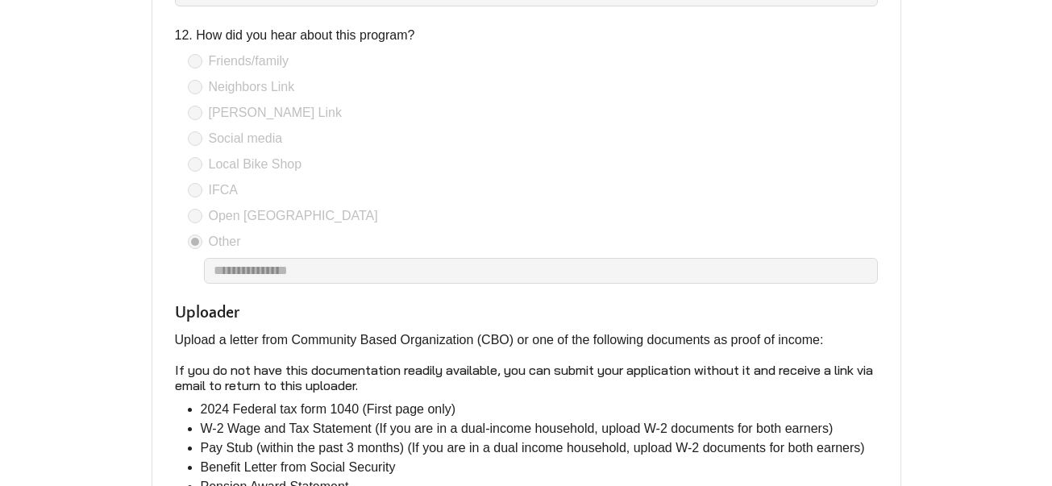
scroll to position [3600, 0]
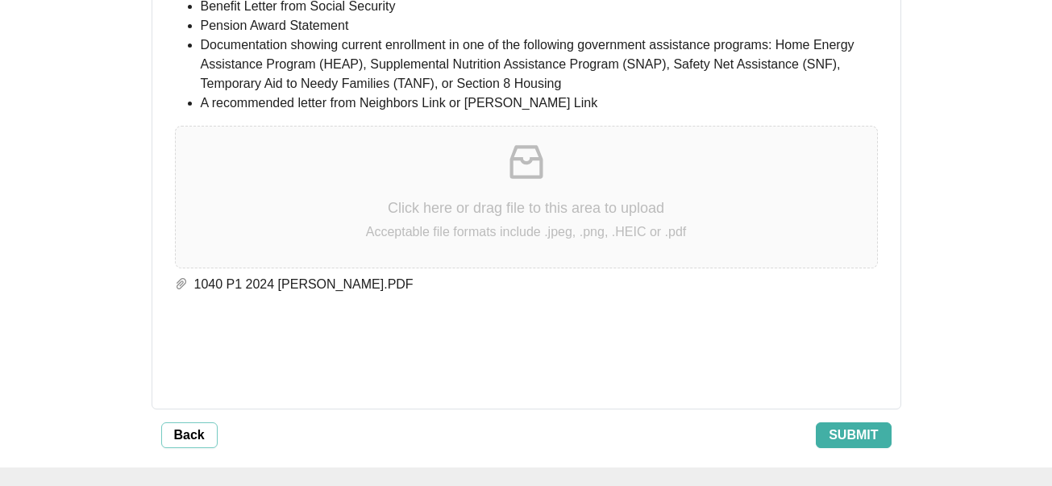
click at [841, 426] on span "Submit" at bounding box center [853, 435] width 49 height 19
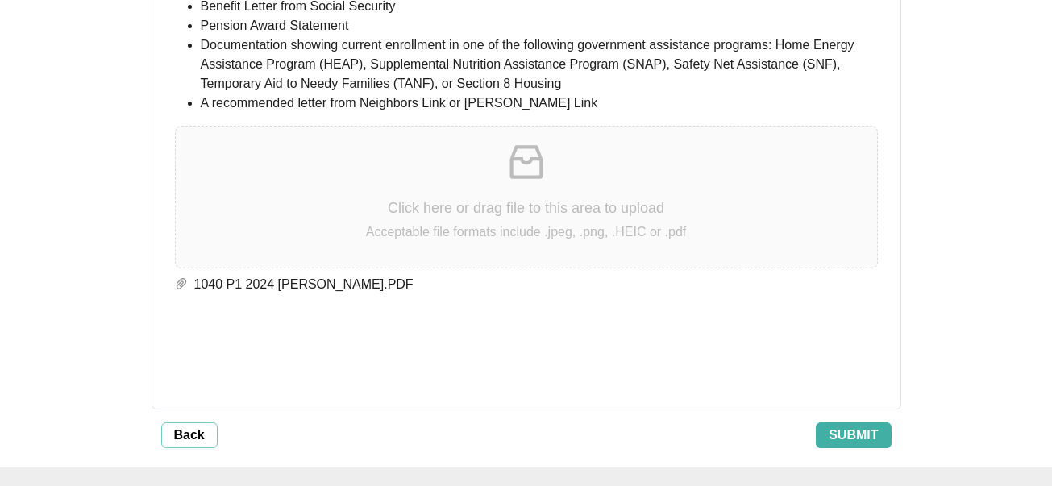
click at [857, 426] on span "Submit" at bounding box center [853, 435] width 49 height 19
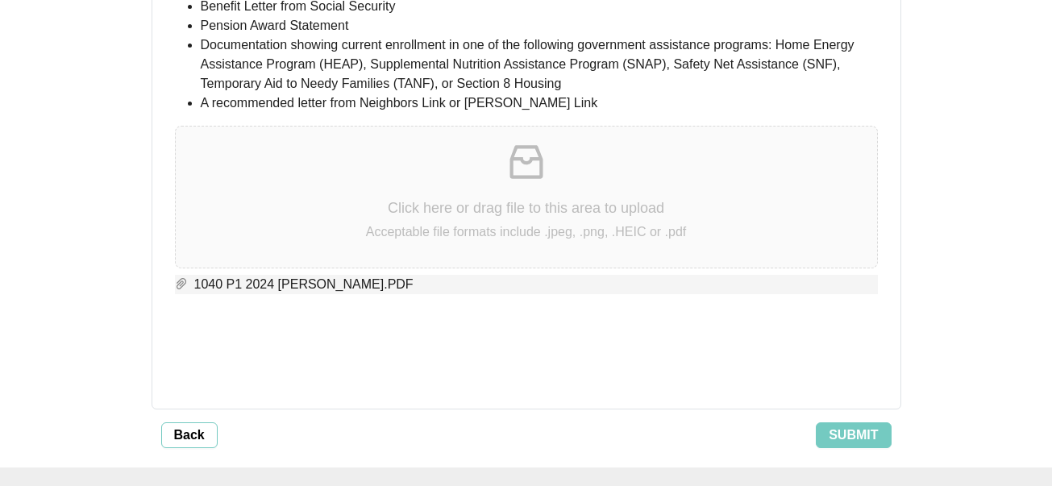
click at [601, 275] on span "1040 P1 2024 [PERSON_NAME].PDF" at bounding box center [533, 284] width 690 height 19
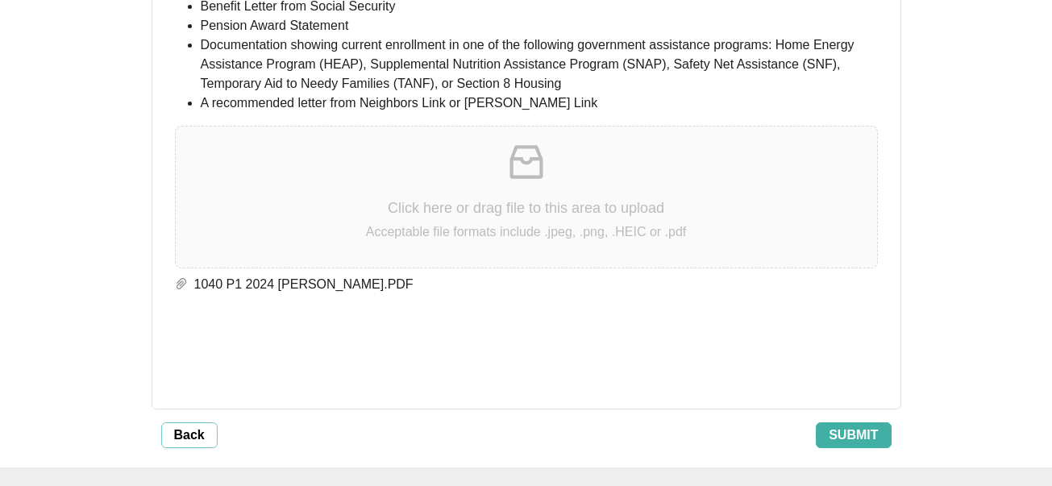
click at [858, 426] on span "Submit" at bounding box center [853, 435] width 49 height 19
click at [862, 426] on span "Submit" at bounding box center [853, 435] width 49 height 19
click at [852, 426] on span "Submit" at bounding box center [853, 435] width 49 height 19
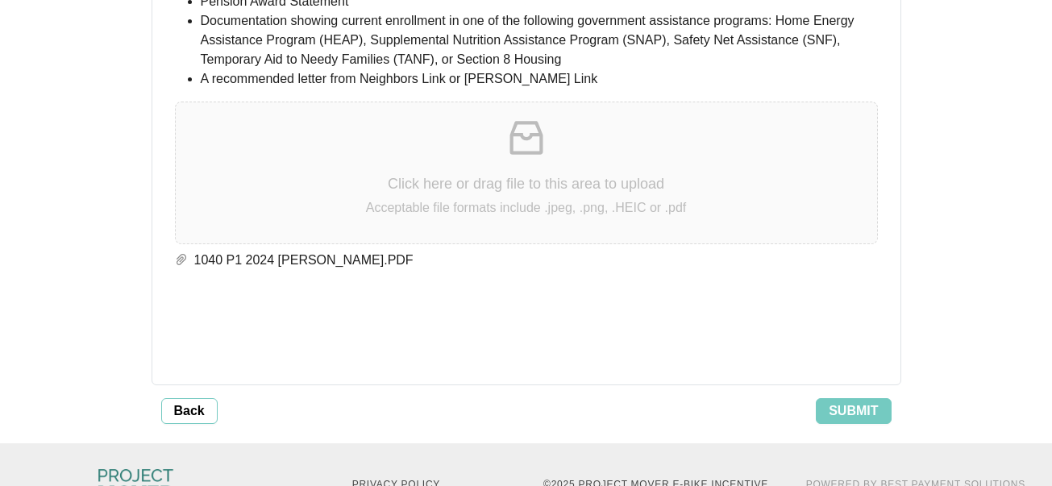
scroll to position [3659, 0]
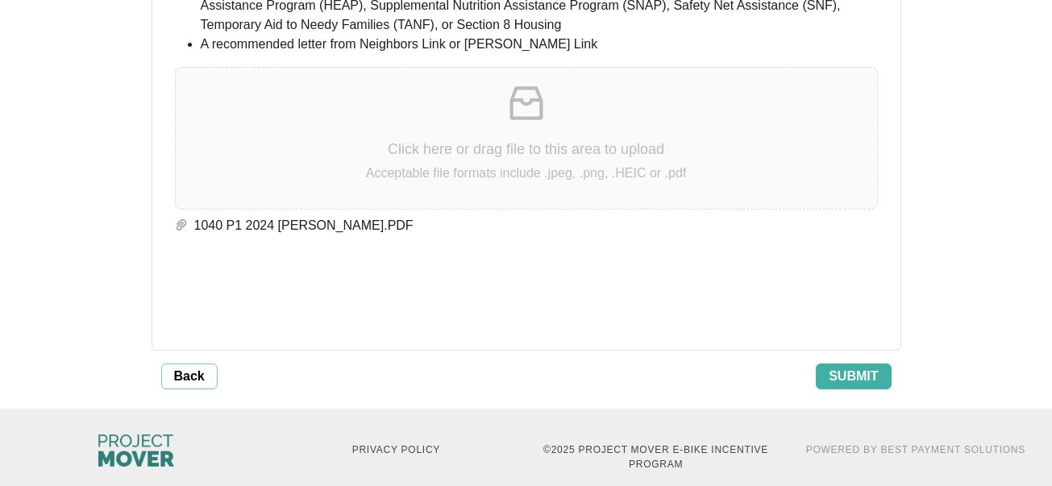
click at [845, 367] on span "Submit" at bounding box center [853, 376] width 49 height 19
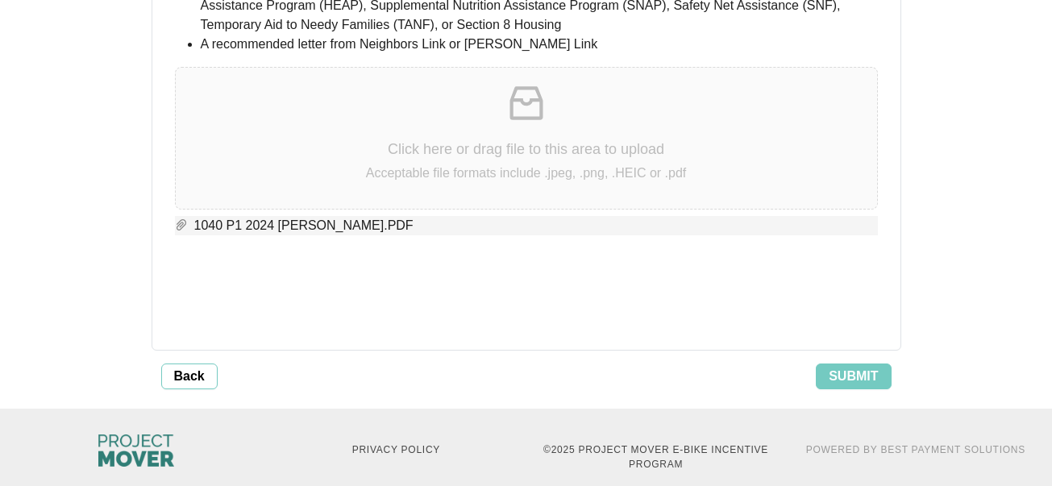
click at [335, 216] on span "1040 P1 2024 [PERSON_NAME].PDF" at bounding box center [533, 225] width 690 height 19
click at [182, 219] on icon "paper-clip" at bounding box center [181, 224] width 10 height 11
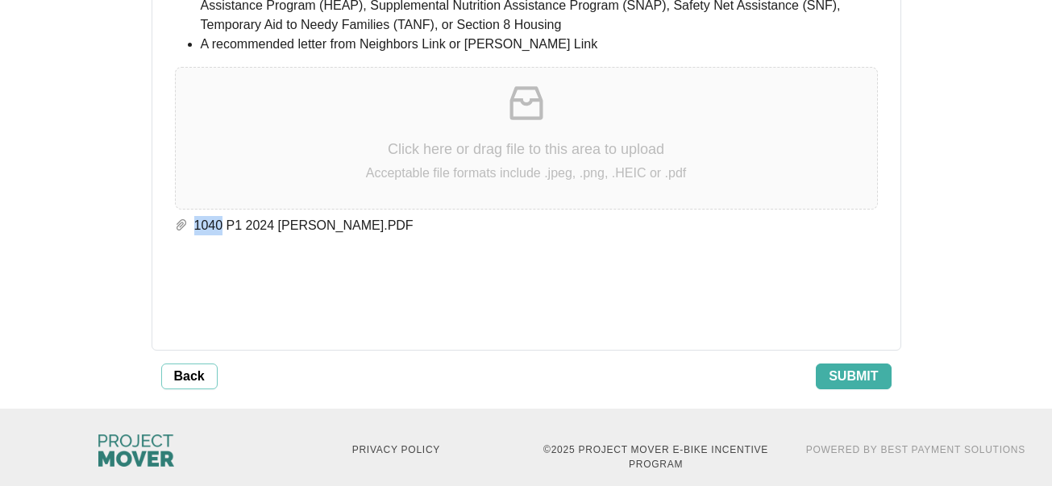
click at [867, 367] on span "Submit" at bounding box center [853, 376] width 49 height 19
click at [870, 367] on span "Submit" at bounding box center [853, 376] width 49 height 19
click at [846, 367] on span "Submit" at bounding box center [853, 376] width 49 height 19
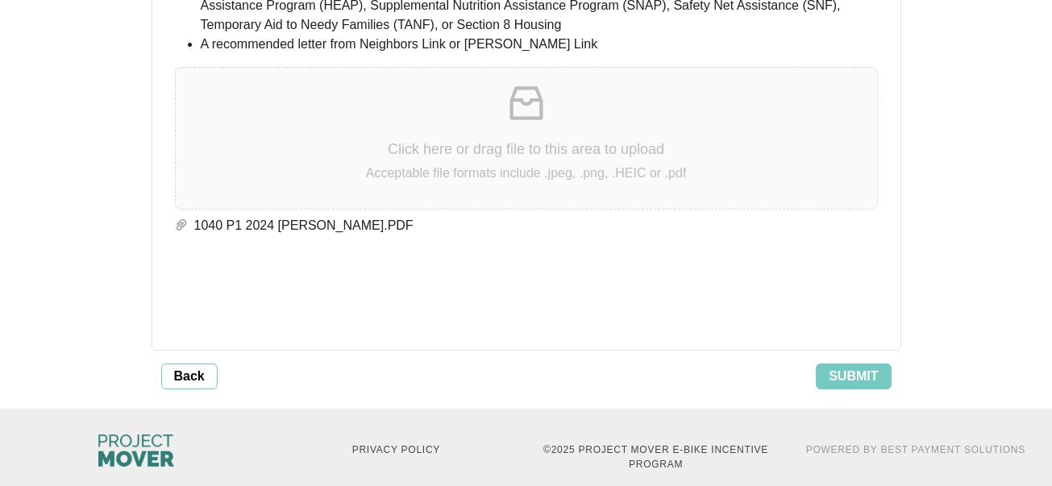
click at [195, 367] on span "Back" at bounding box center [189, 376] width 31 height 19
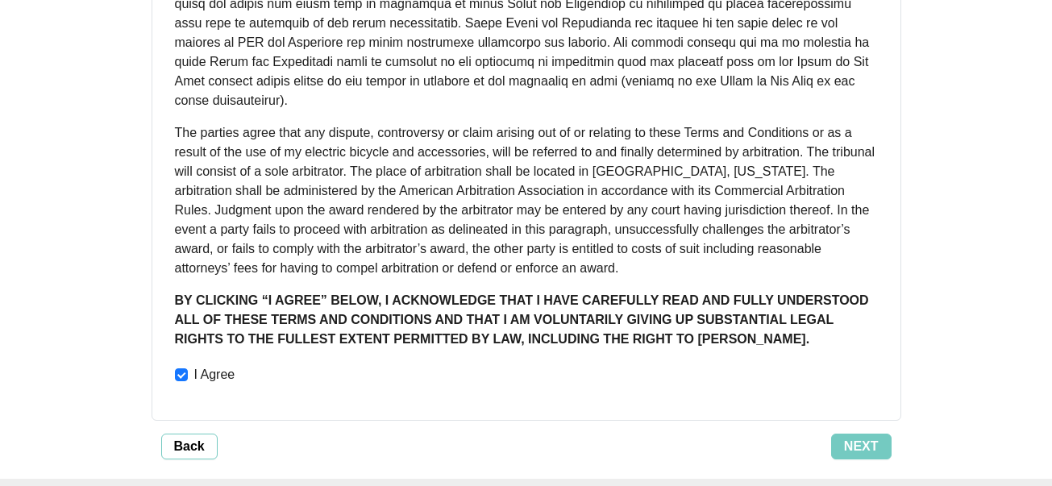
scroll to position [1512, 0]
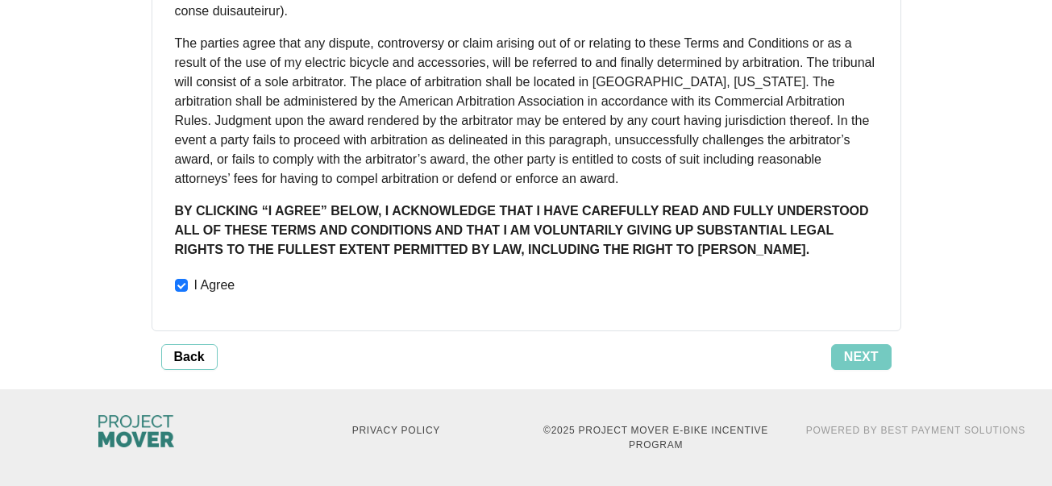
drag, startPoint x: 860, startPoint y: 359, endPoint x: 1001, endPoint y: 181, distance: 226.6
click at [860, 359] on span "Next" at bounding box center [861, 356] width 35 height 19
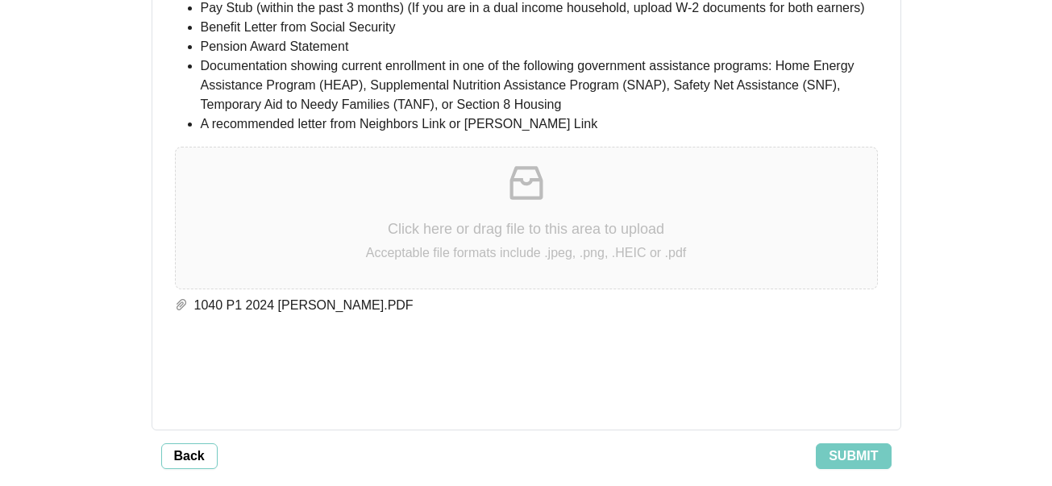
scroll to position [3659, 0]
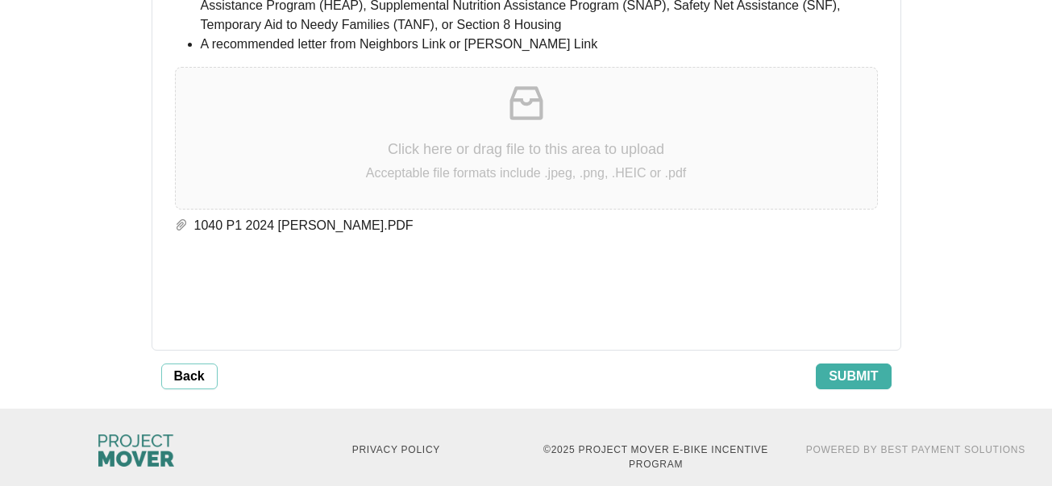
click at [871, 367] on span "Submit" at bounding box center [853, 376] width 49 height 19
click at [847, 367] on span "Submit" at bounding box center [853, 376] width 49 height 19
click at [855, 367] on span "Submit" at bounding box center [853, 376] width 49 height 19
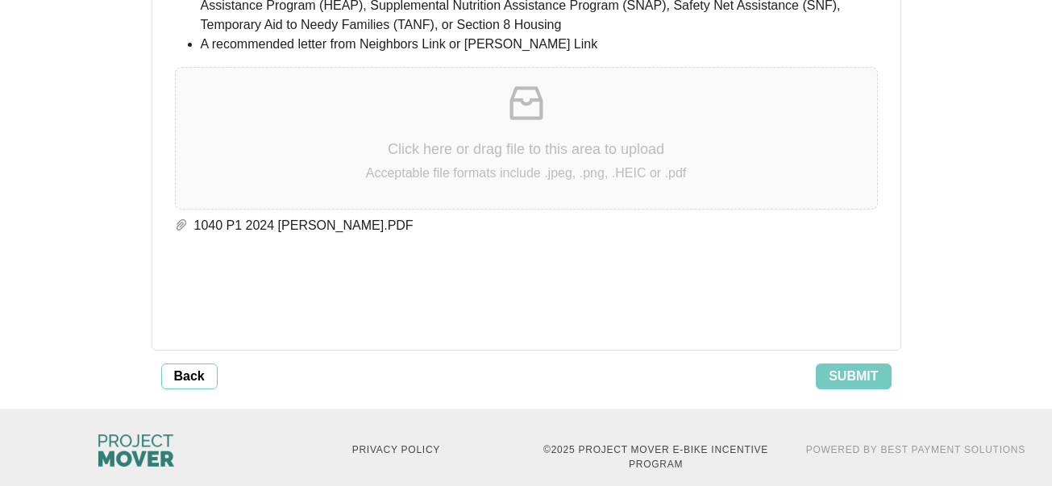
click at [535, 102] on icon "inbox" at bounding box center [526, 103] width 45 height 45
click at [524, 86] on icon "inbox" at bounding box center [526, 103] width 45 height 45
click at [180, 218] on icon "paper-clip" at bounding box center [181, 224] width 13 height 13
click at [866, 255] on div at bounding box center [526, 286] width 703 height 63
click at [867, 216] on span "1040 P1 2024 [PERSON_NAME].PDF" at bounding box center [533, 225] width 690 height 19
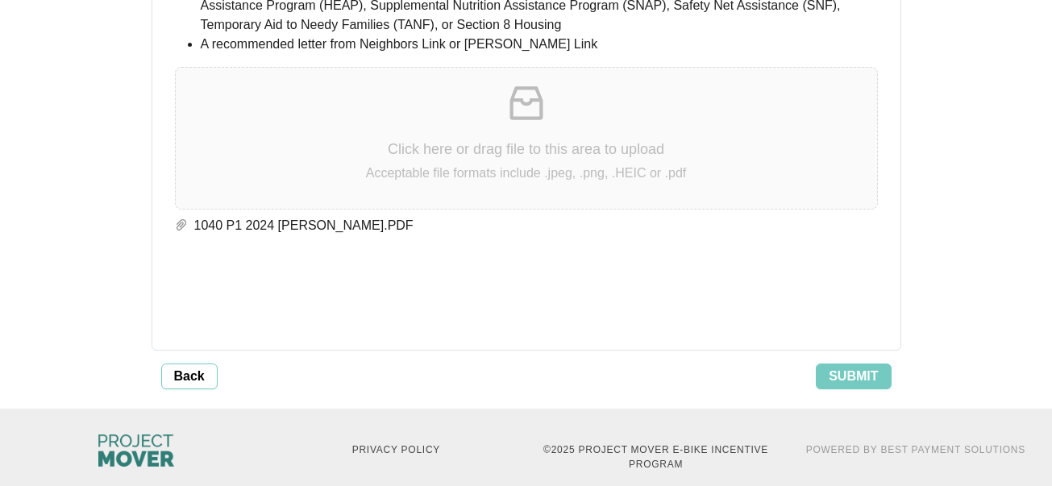
click at [502, 111] on div "Click here or drag file to this area to upload Acceptable file formats include …" at bounding box center [526, 138] width 701 height 115
click at [602, 94] on p at bounding box center [526, 103] width 701 height 45
click at [192, 367] on span "Back" at bounding box center [189, 376] width 31 height 19
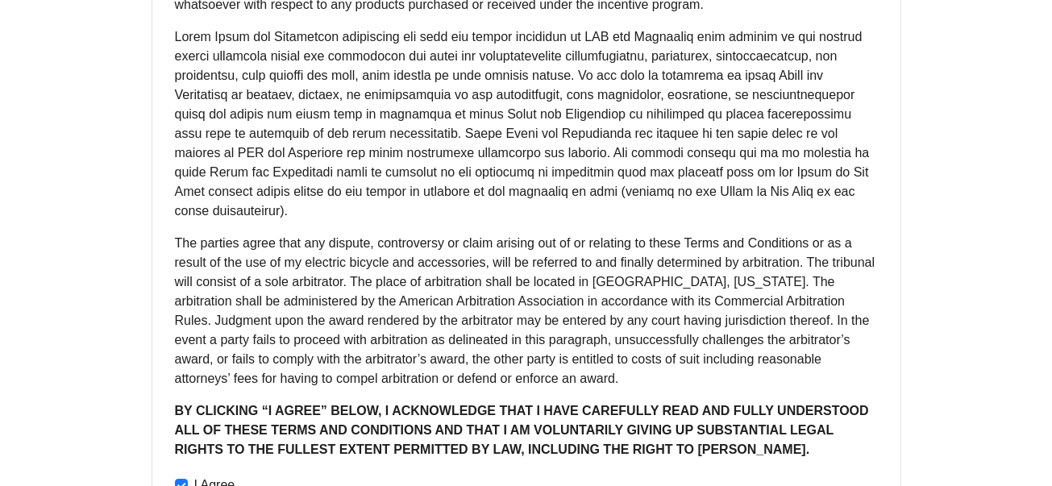
scroll to position [1512, 0]
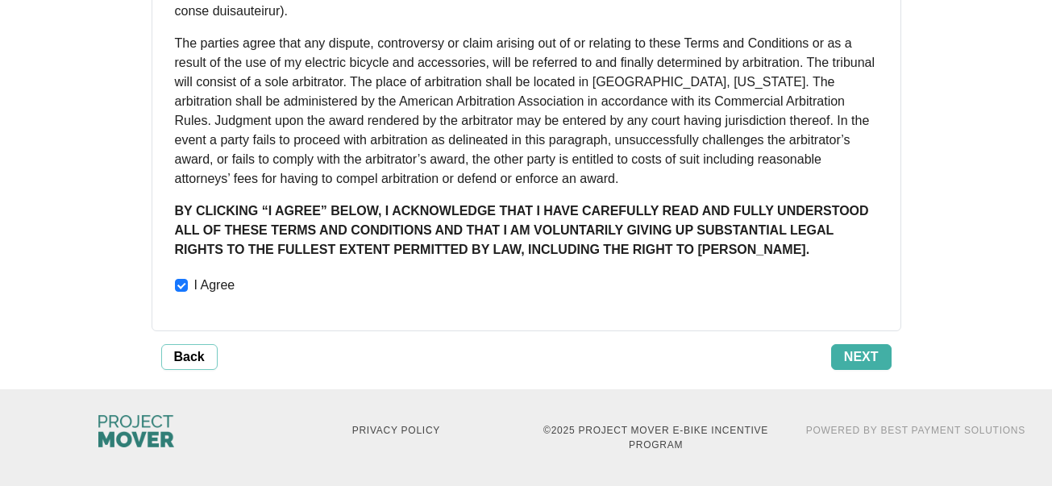
click at [858, 352] on span "Next" at bounding box center [861, 356] width 35 height 19
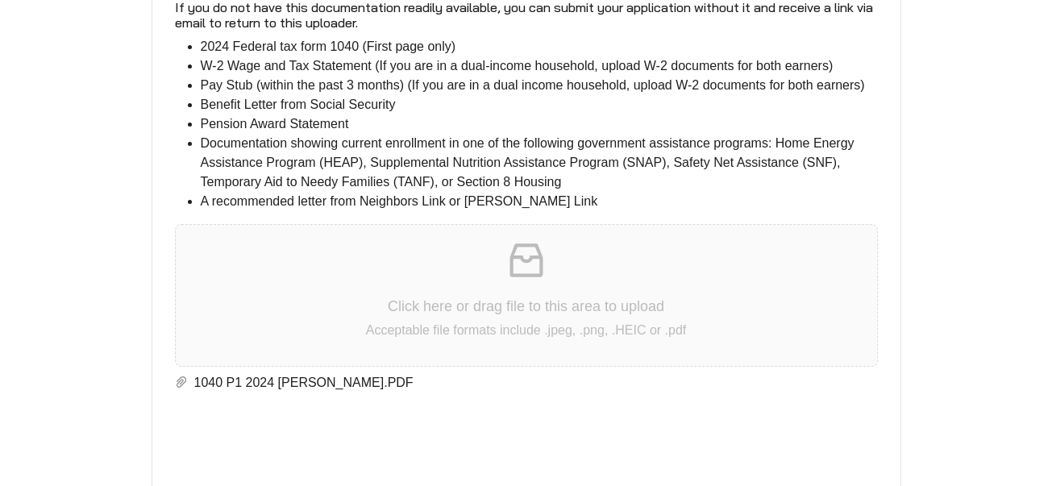
scroll to position [3536, 0]
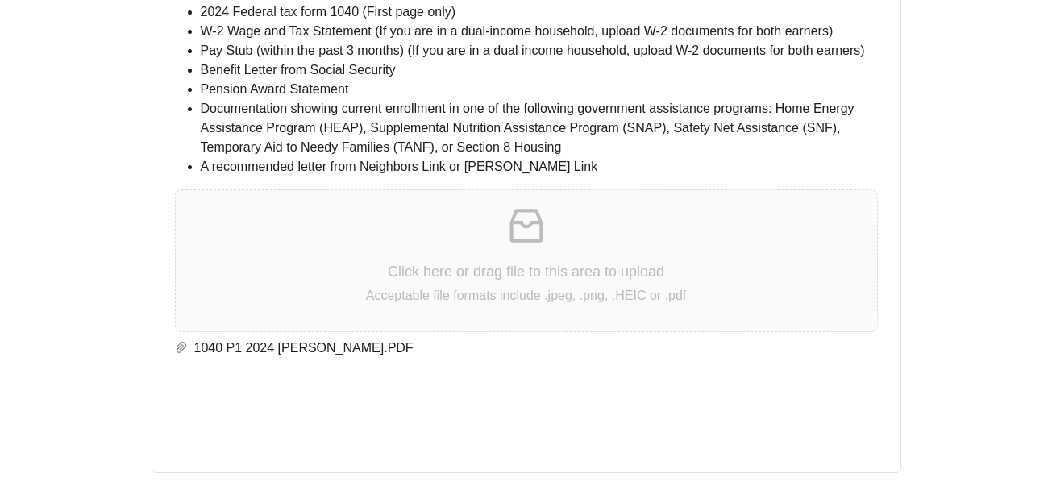
click at [548, 261] on p "Click here or drag file to this area to upload" at bounding box center [526, 272] width 701 height 22
click at [529, 226] on icon "inbox" at bounding box center [526, 225] width 45 height 45
click at [530, 216] on icon "inbox" at bounding box center [526, 225] width 45 height 45
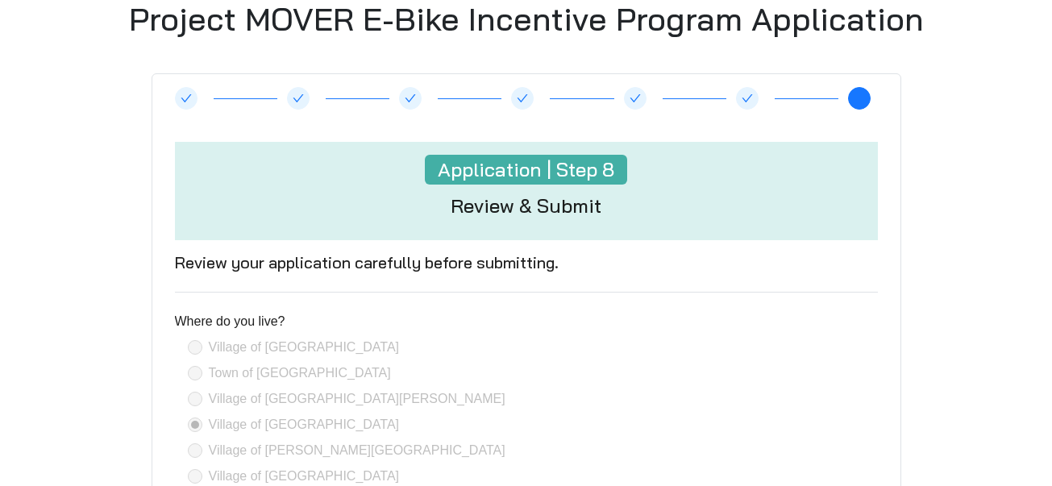
scroll to position [106, 0]
